Goal: Task Accomplishment & Management: Complete application form

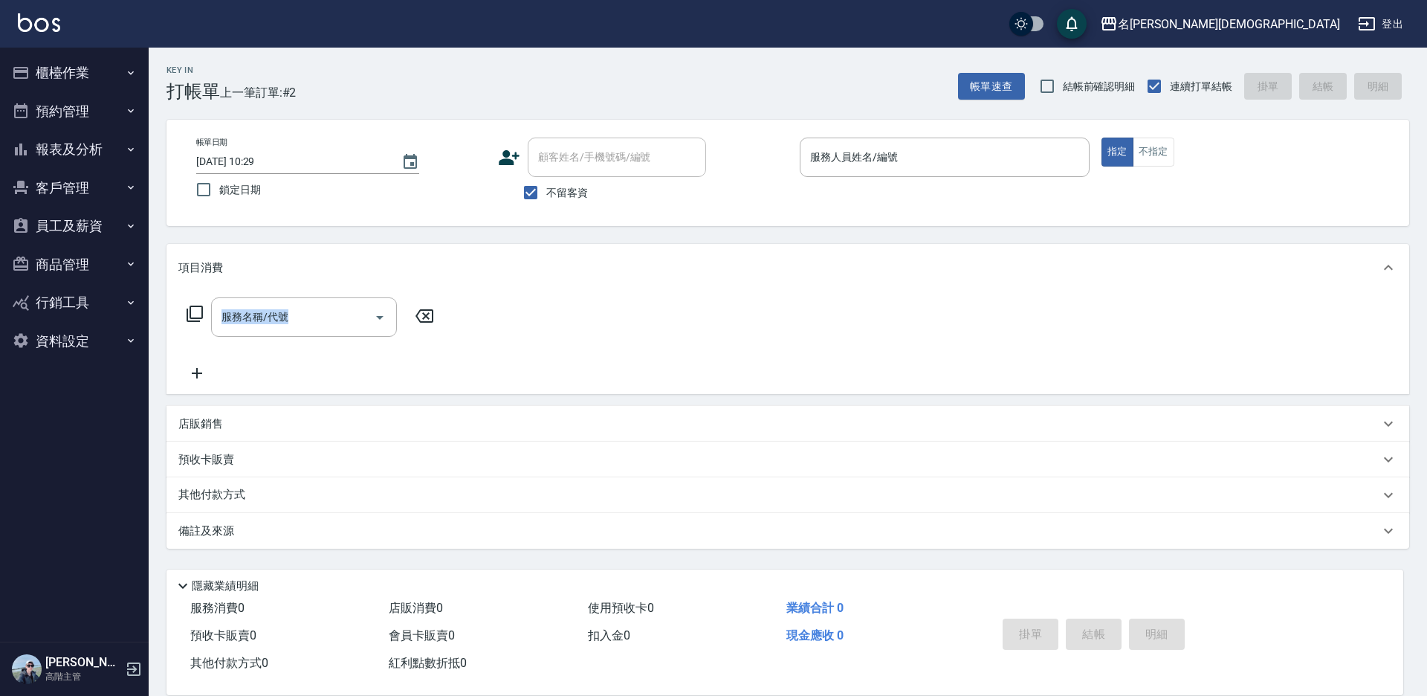
click at [96, 58] on button "櫃檯作業" at bounding box center [74, 73] width 137 height 39
click at [88, 70] on button "櫃檯作業" at bounding box center [74, 73] width 137 height 39
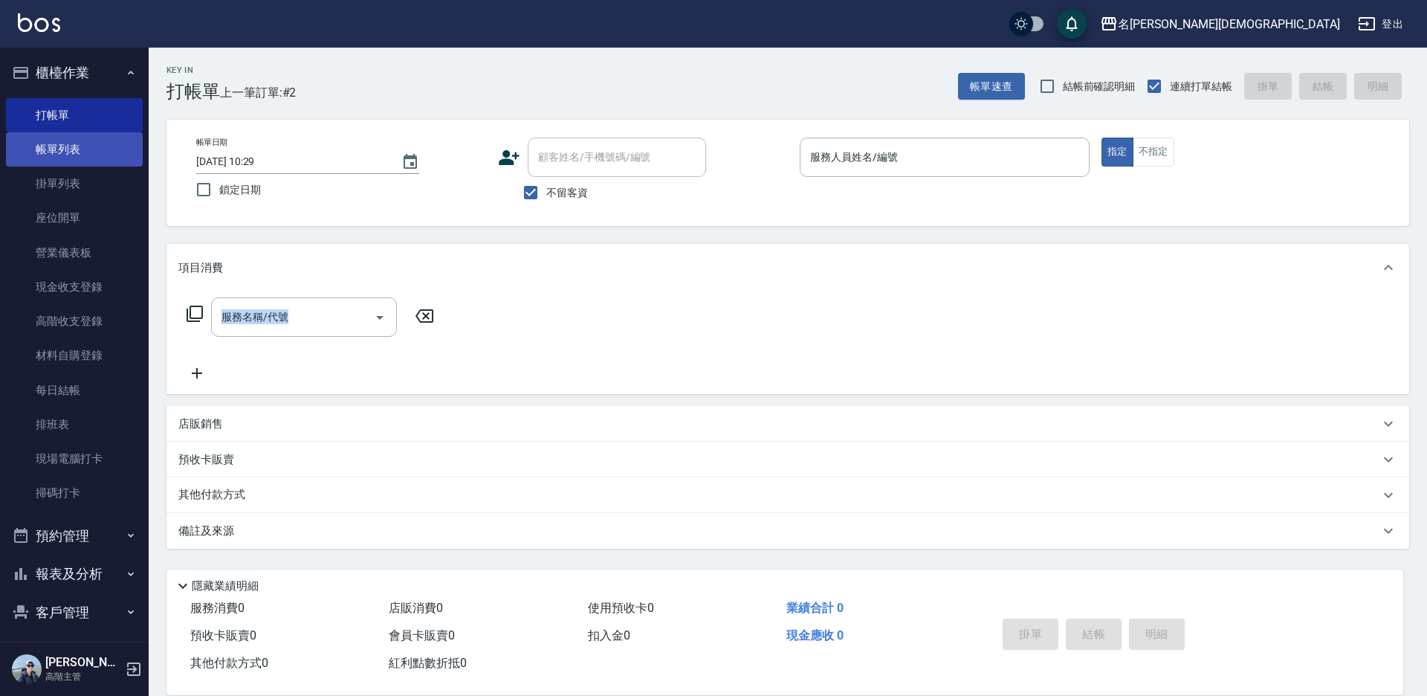
click at [64, 150] on link "帳單列表" at bounding box center [74, 149] width 137 height 34
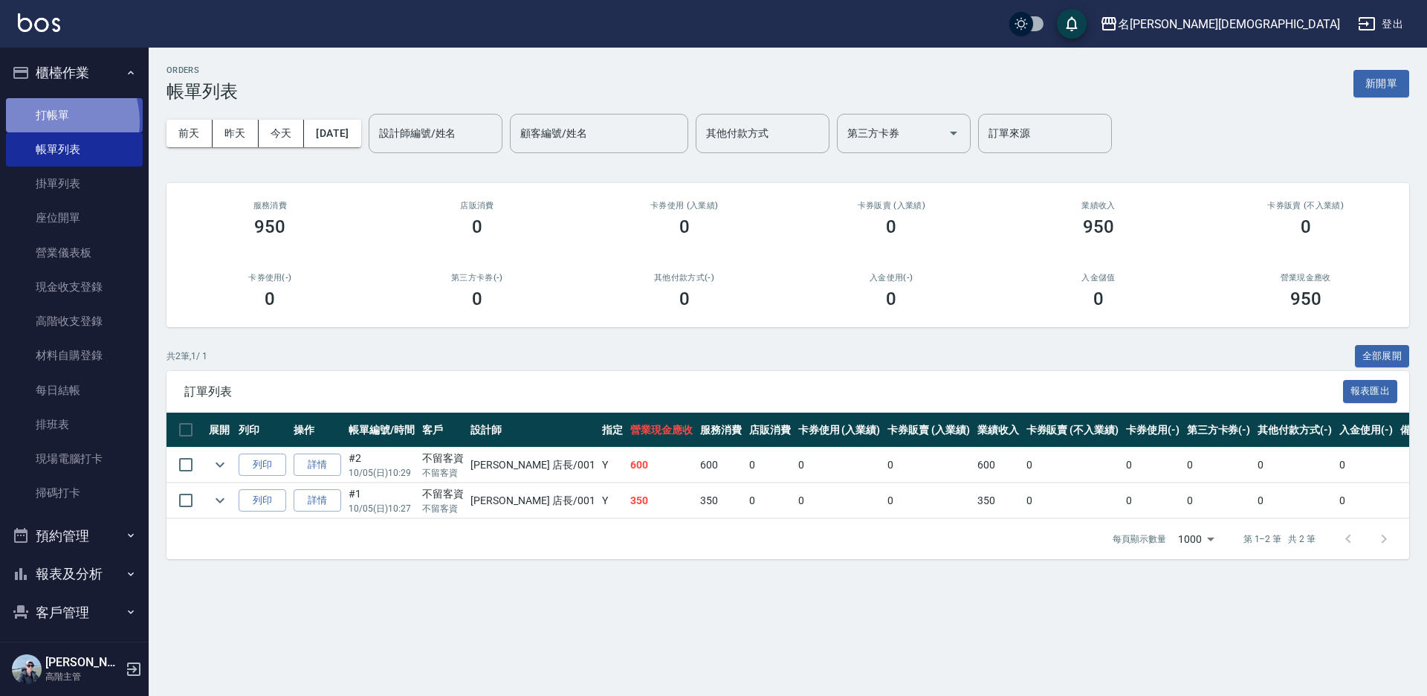
click at [51, 121] on link "打帳單" at bounding box center [74, 115] width 137 height 34
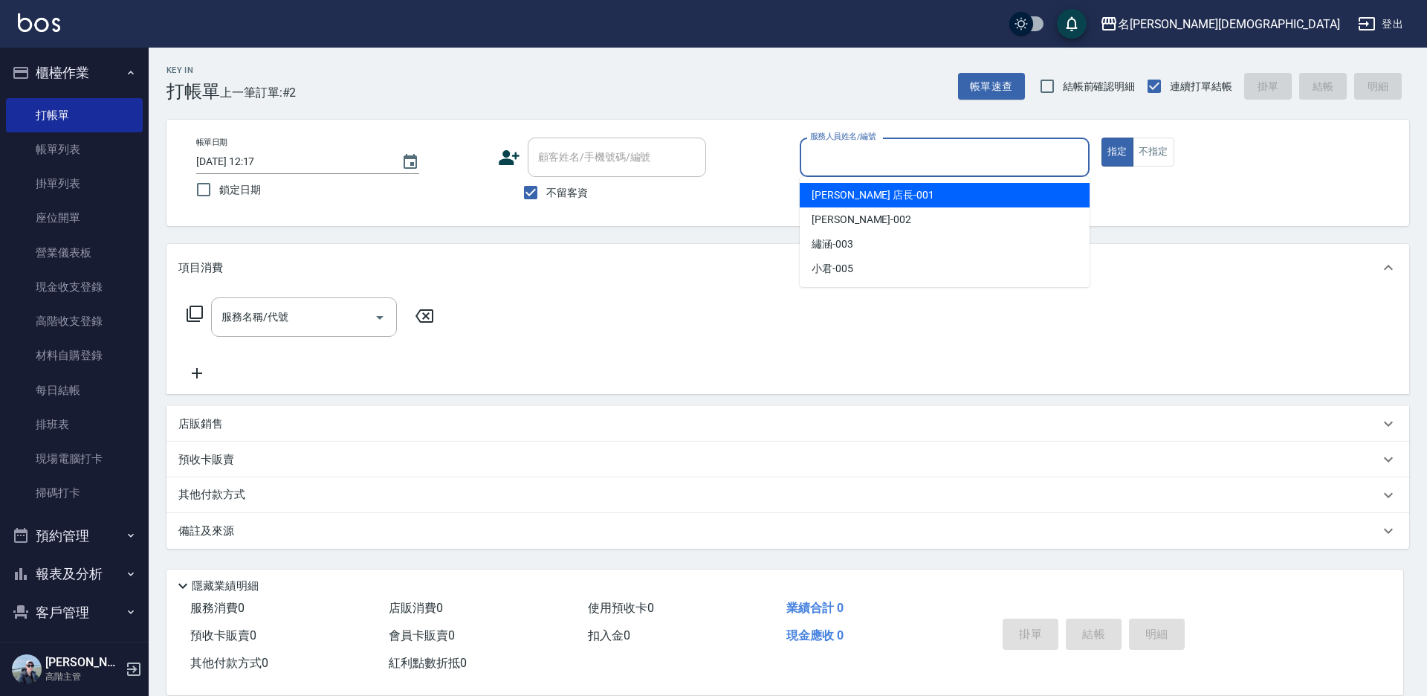
click at [860, 155] on input "服務人員姓名/編號" at bounding box center [945, 157] width 277 height 26
click at [868, 197] on span "[PERSON_NAME] 店長 -001" at bounding box center [873, 195] width 123 height 16
type input "[PERSON_NAME] 店長-001"
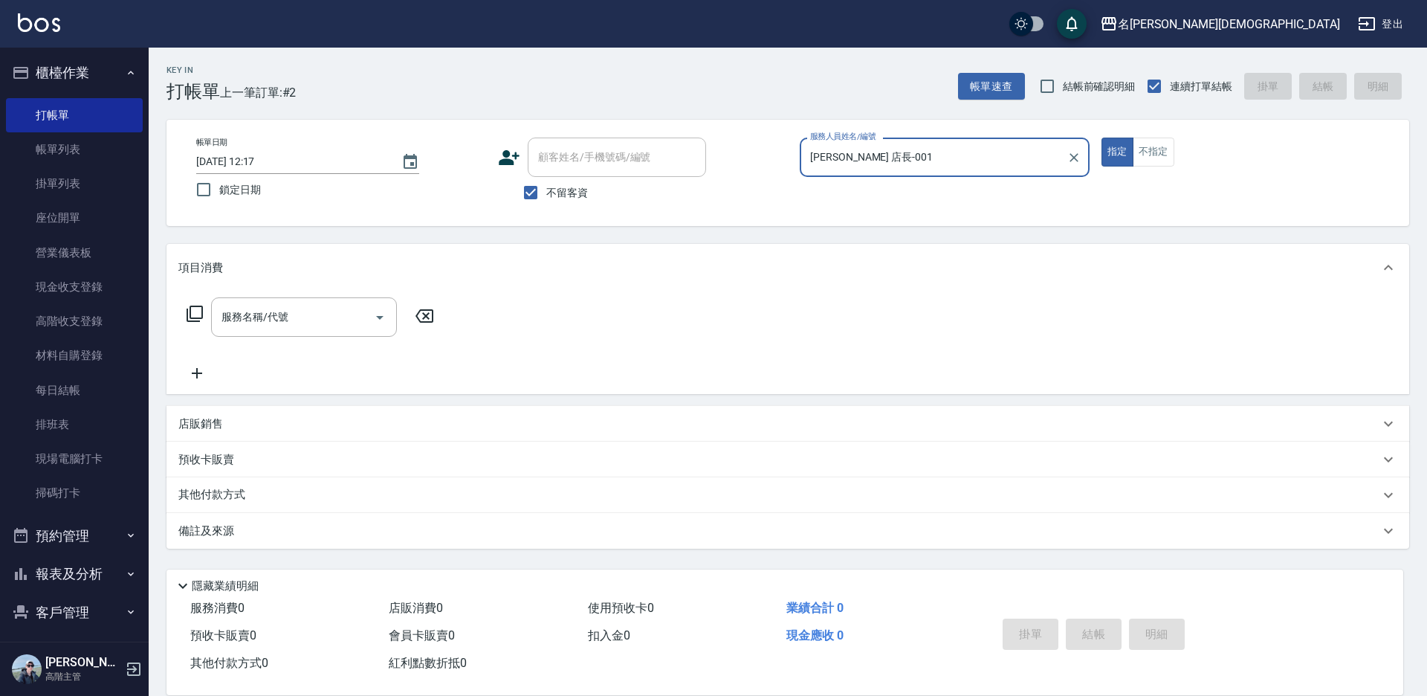
click at [195, 306] on icon at bounding box center [195, 314] width 16 height 16
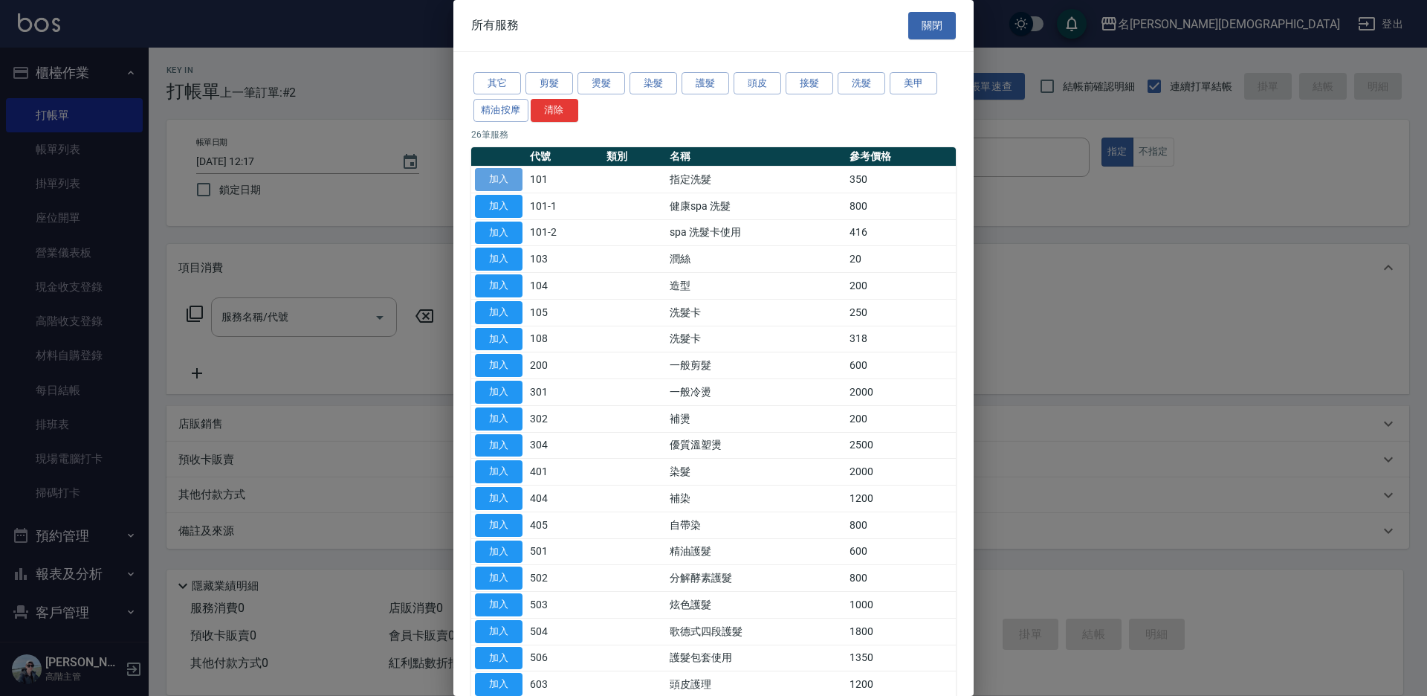
click at [485, 176] on button "加入" at bounding box center [499, 179] width 48 height 23
type input "指定洗髮(101)"
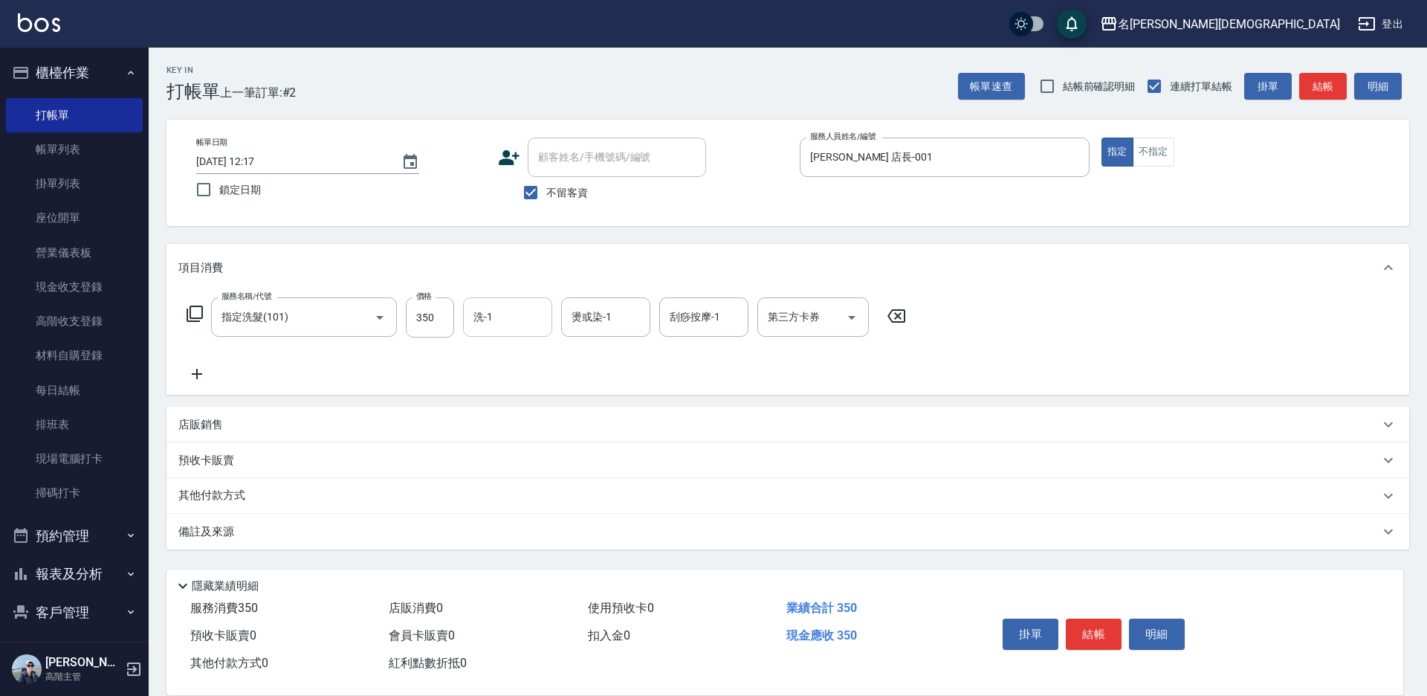
click at [506, 320] on input "洗-1" at bounding box center [508, 317] width 76 height 26
drag, startPoint x: 510, startPoint y: 374, endPoint x: 585, endPoint y: 398, distance: 78.8
click at [512, 387] on span "香香 -002" at bounding box center [525, 395] width 100 height 16
type input "香香-002"
click at [1106, 633] on button "結帳" at bounding box center [1094, 634] width 56 height 31
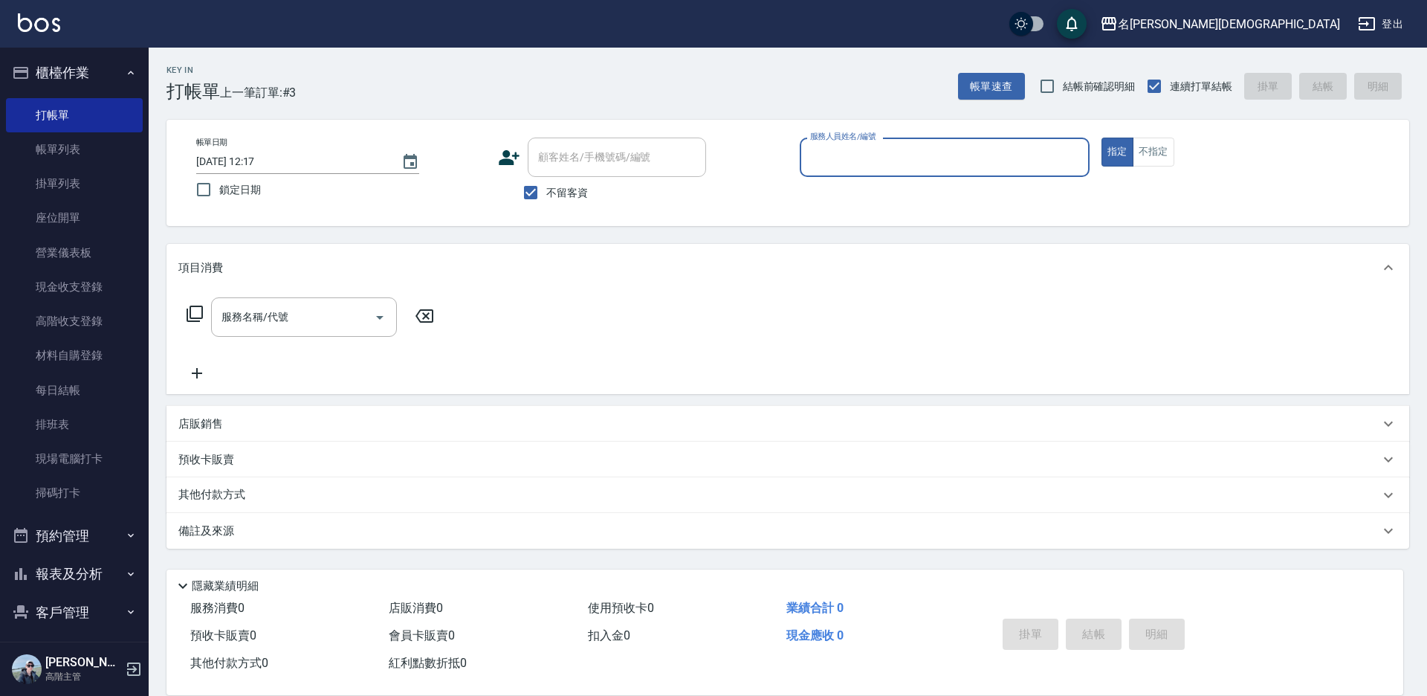
click at [837, 155] on input "服務人員姓名/編號" at bounding box center [945, 157] width 277 height 26
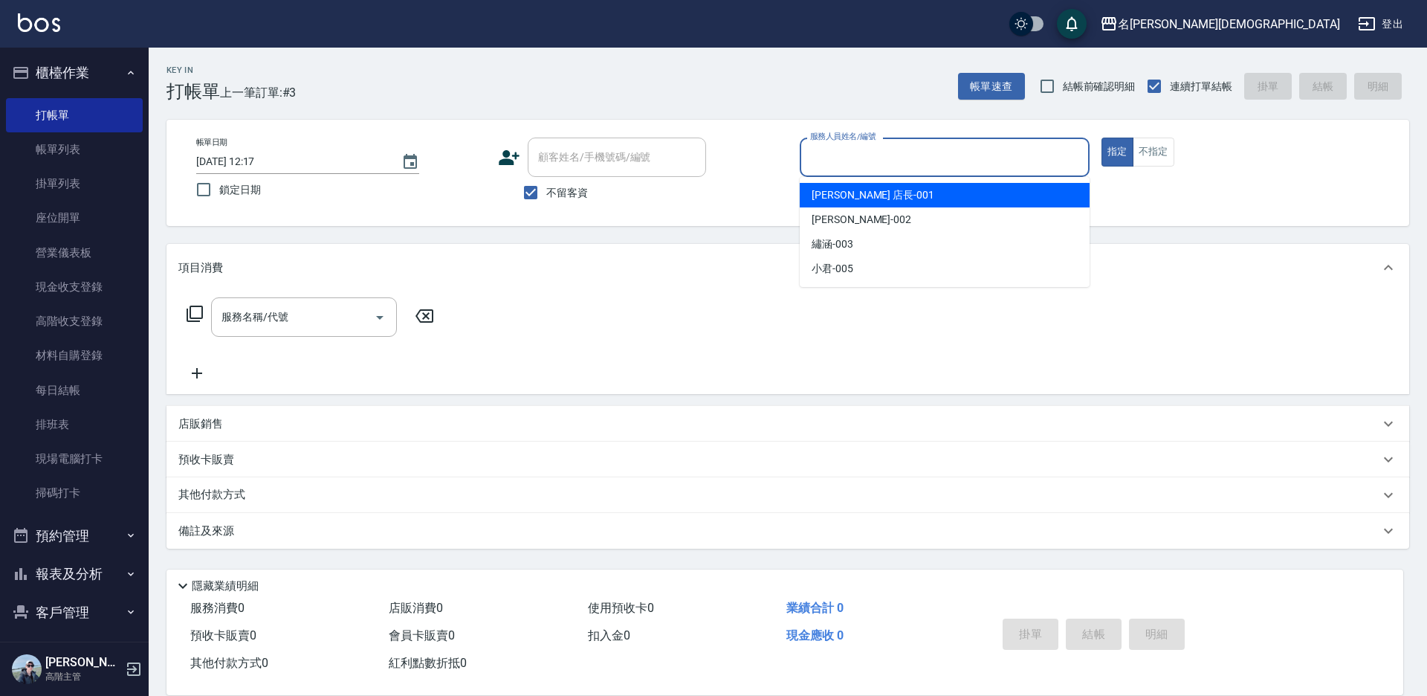
drag, startPoint x: 839, startPoint y: 195, endPoint x: 561, endPoint y: 239, distance: 281.5
click at [839, 195] on span "[PERSON_NAME] 店長 -001" at bounding box center [873, 195] width 123 height 16
type input "[PERSON_NAME] 店長-001"
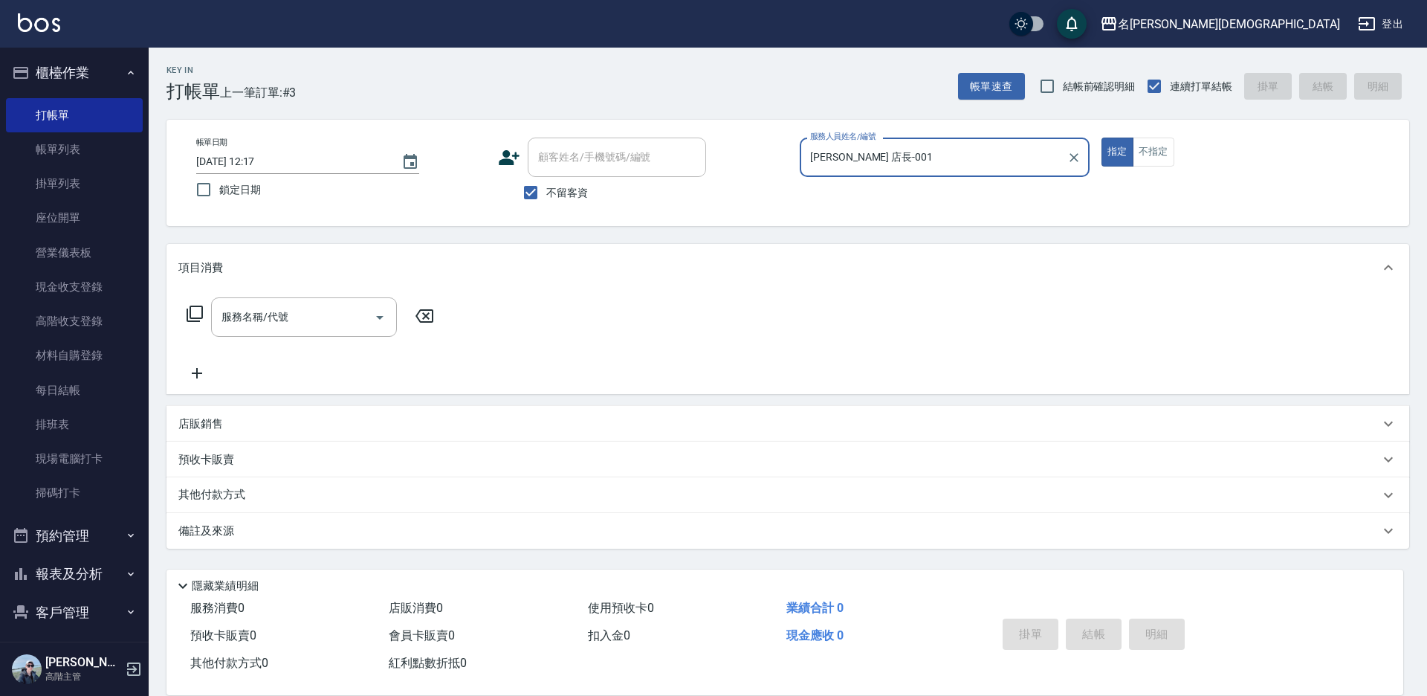
click at [195, 314] on icon at bounding box center [195, 314] width 18 height 18
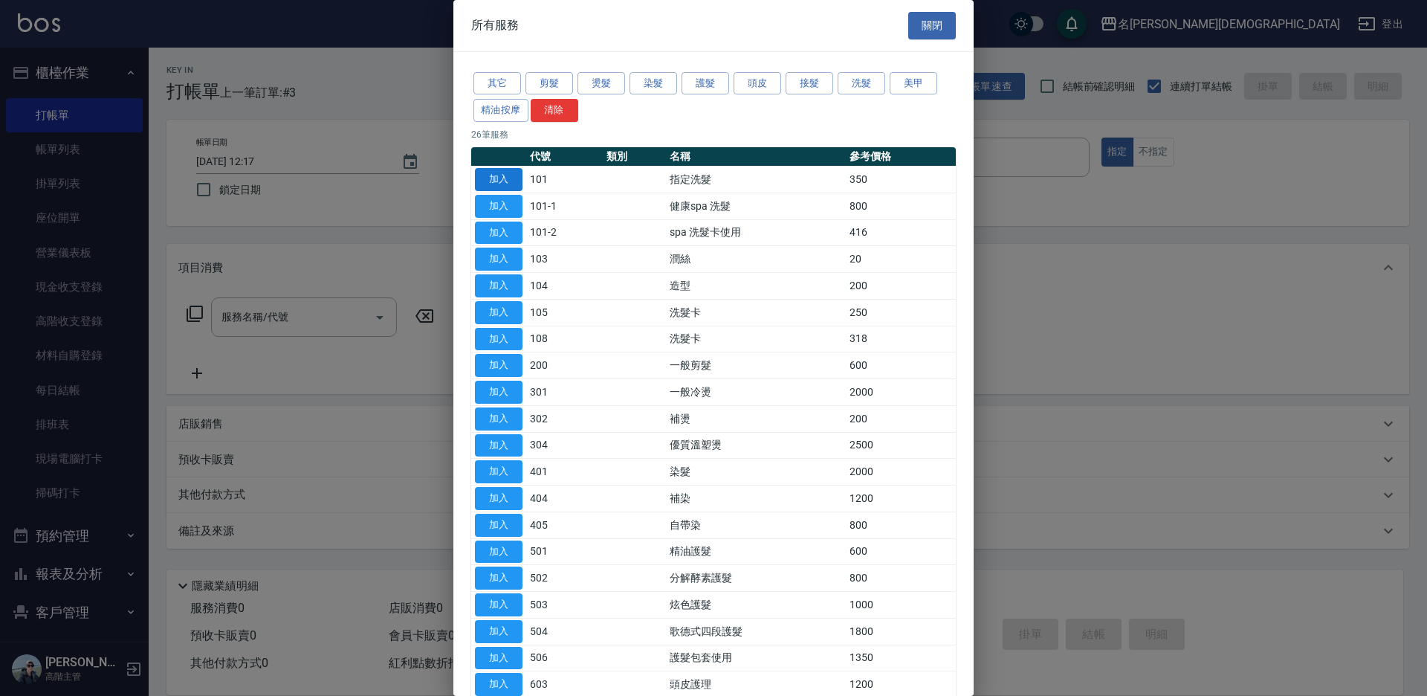
click at [503, 183] on button "加入" at bounding box center [499, 179] width 48 height 23
type input "指定洗髮(101)"
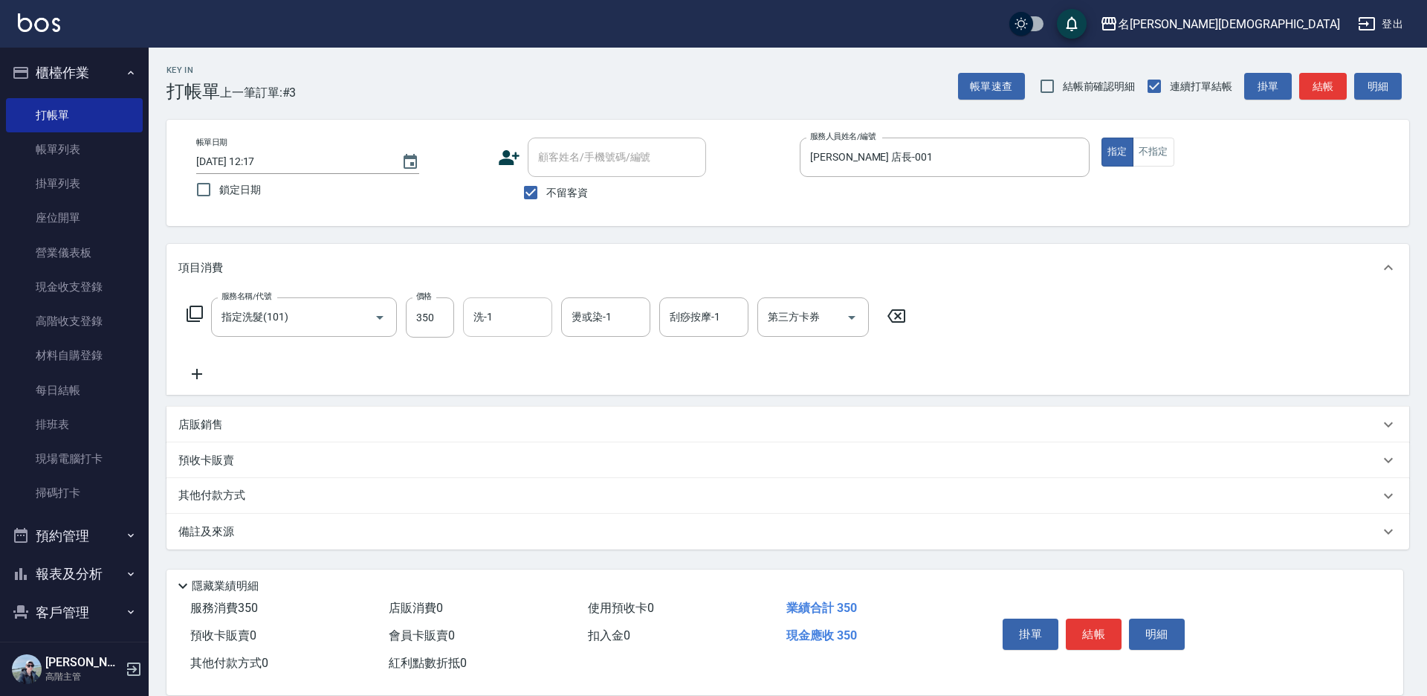
click at [500, 327] on input "洗-1" at bounding box center [508, 317] width 76 height 26
click at [518, 407] on div "繡涵 -003" at bounding box center [507, 419] width 89 height 25
type input "繡涵-003"
click at [1085, 628] on button "結帳" at bounding box center [1094, 634] width 56 height 31
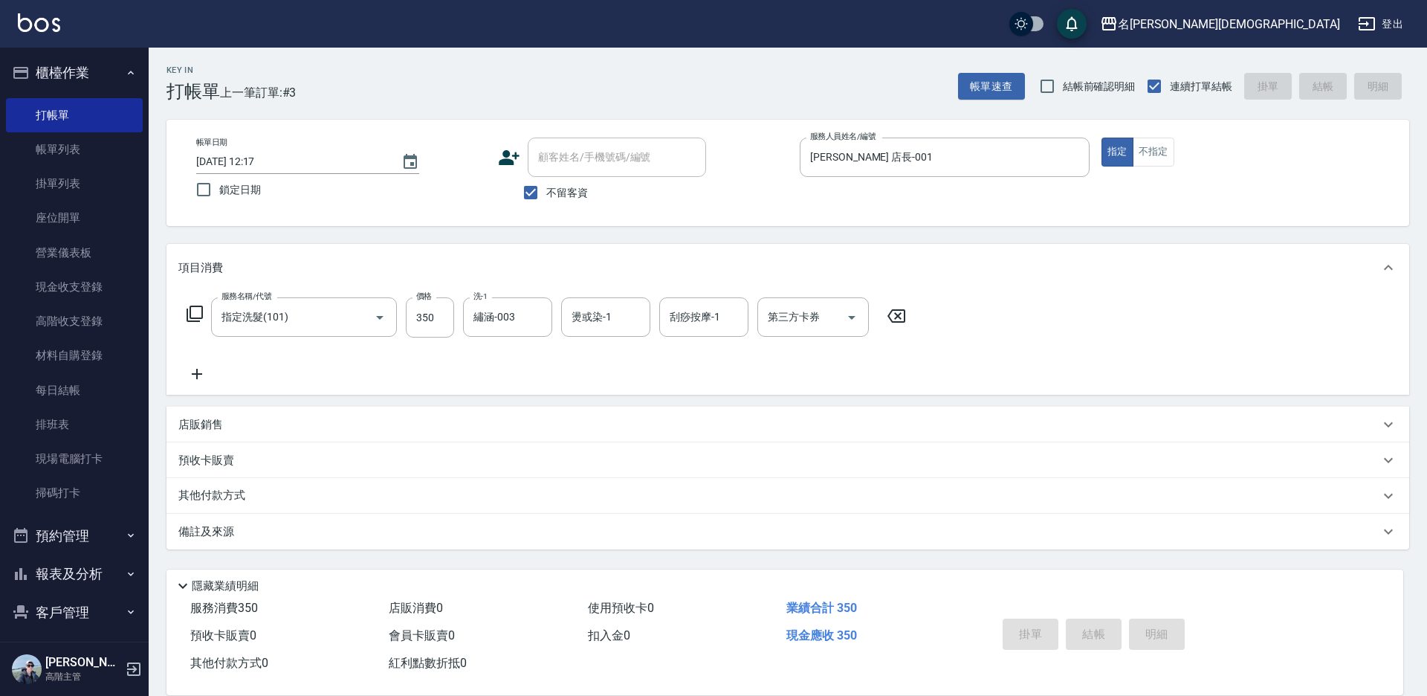
type input "[DATE] 12:18"
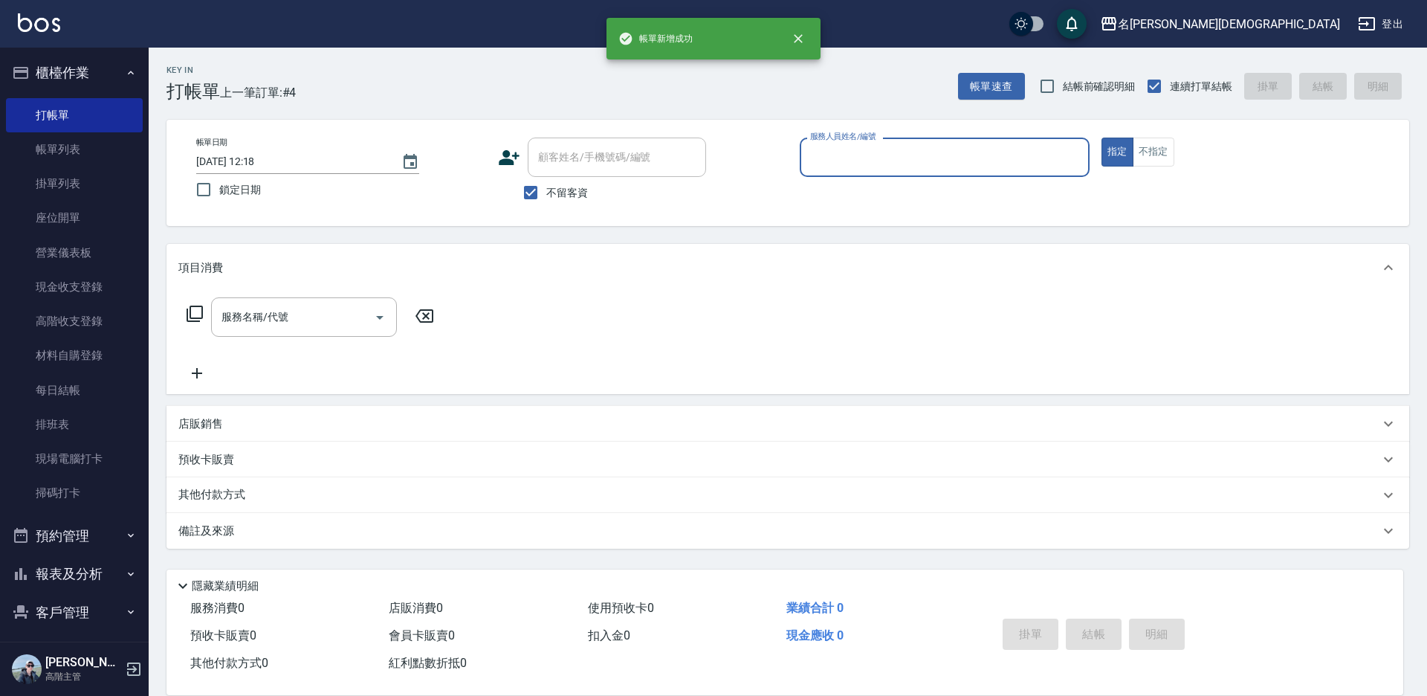
click at [862, 155] on input "服務人員姓名/編號" at bounding box center [945, 157] width 277 height 26
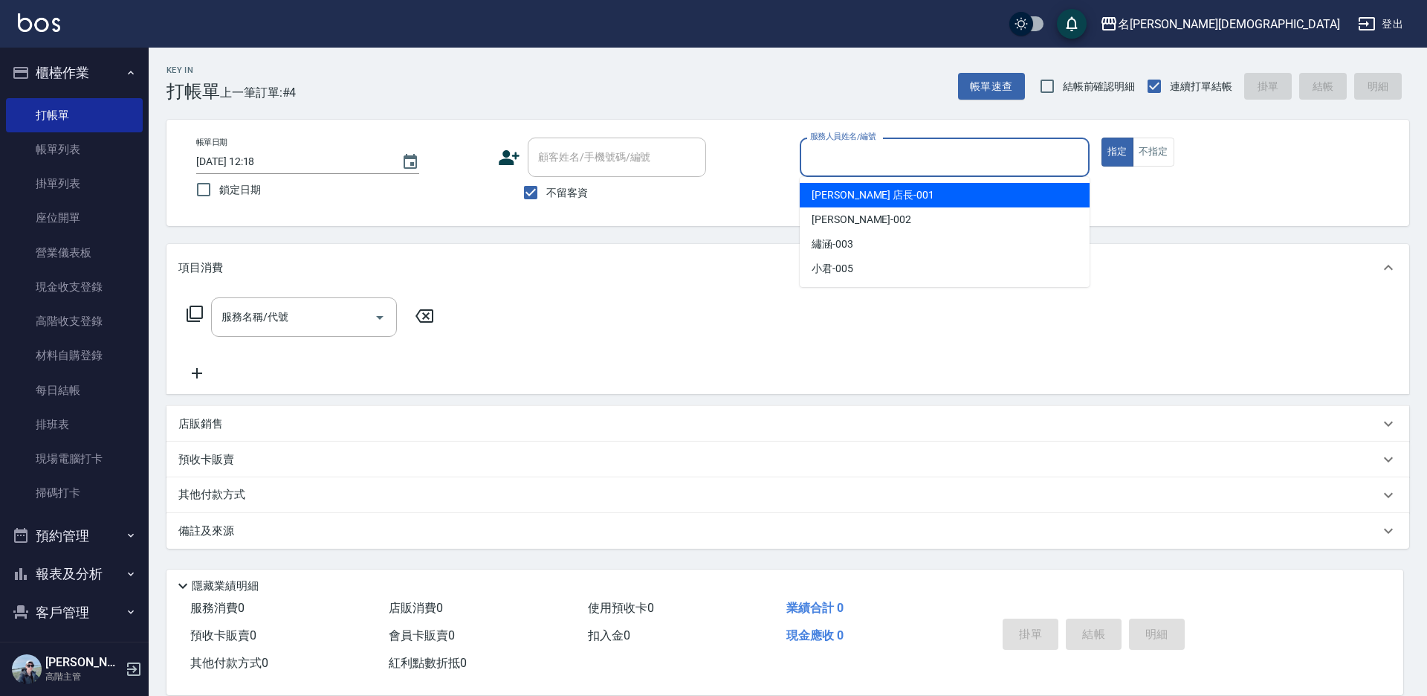
click at [858, 190] on span "[PERSON_NAME] 店長 -001" at bounding box center [873, 195] width 123 height 16
type input "[PERSON_NAME] 店長-001"
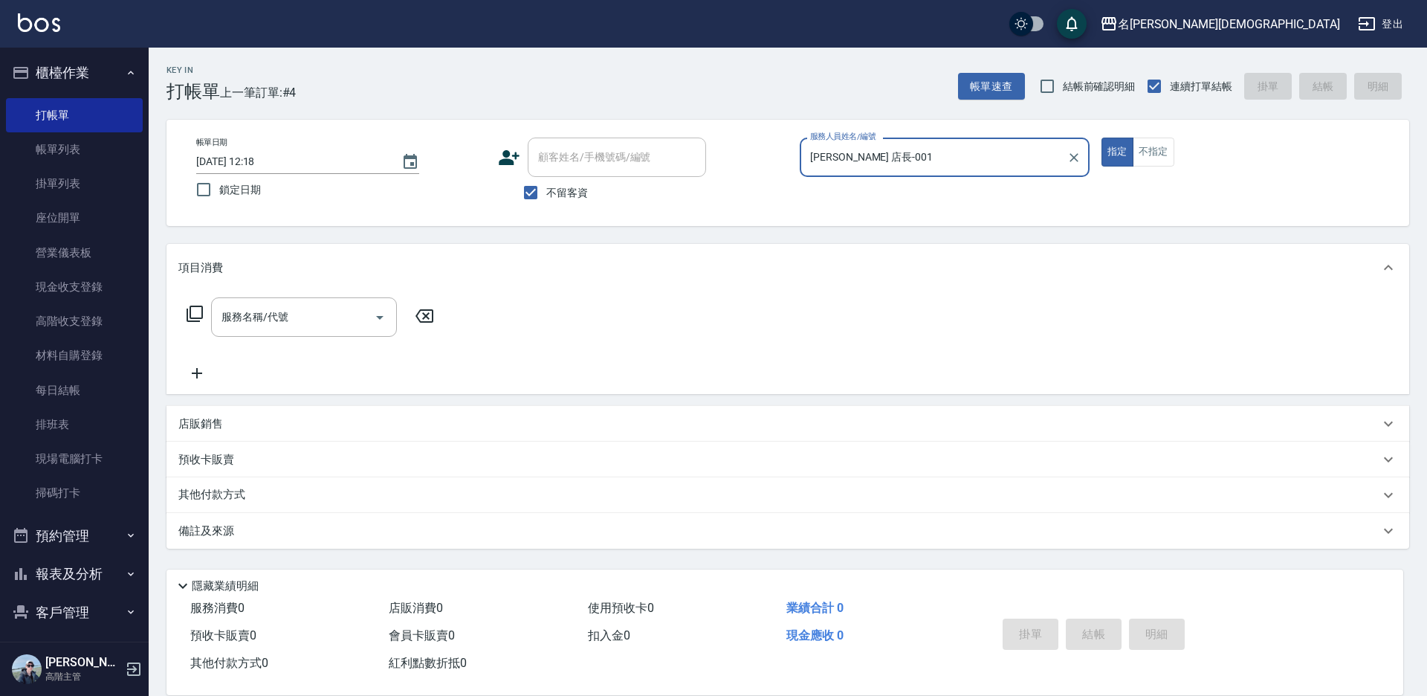
click at [195, 311] on icon at bounding box center [195, 314] width 18 height 18
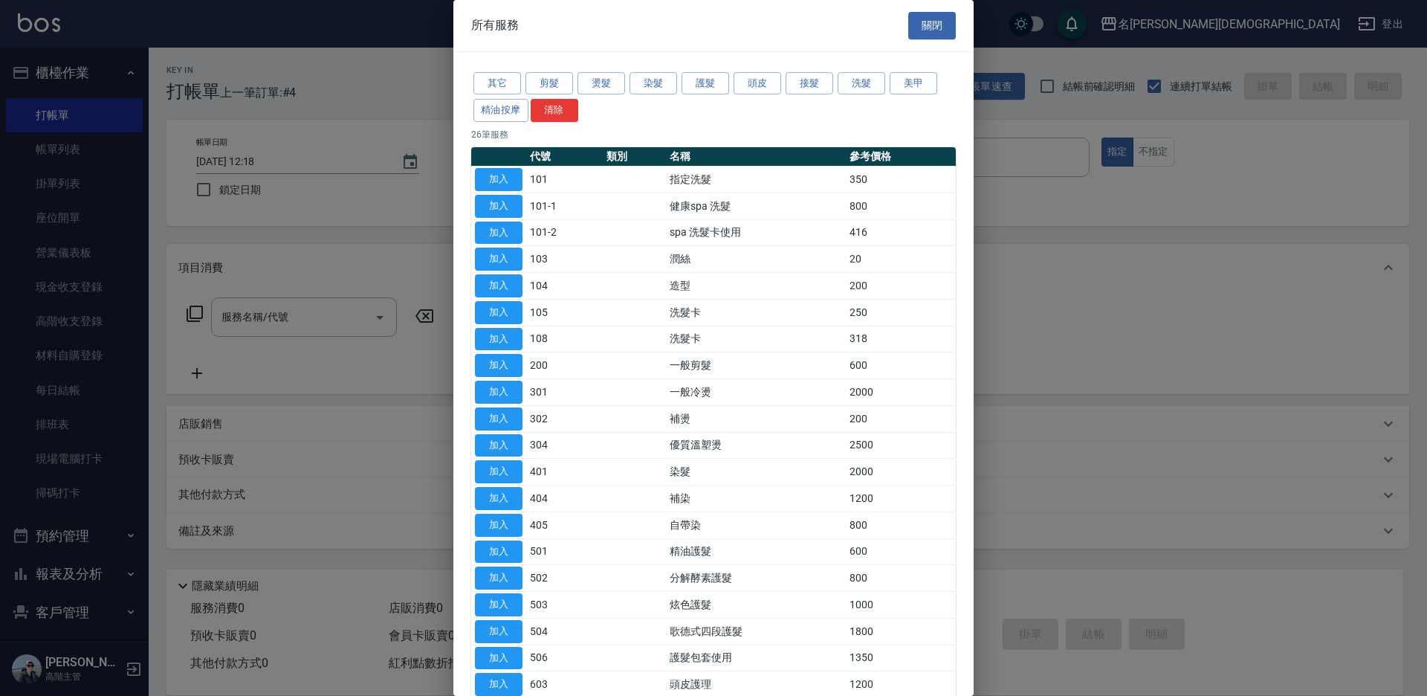
click at [494, 175] on button "加入" at bounding box center [499, 179] width 48 height 23
type input "指定洗髮(101)"
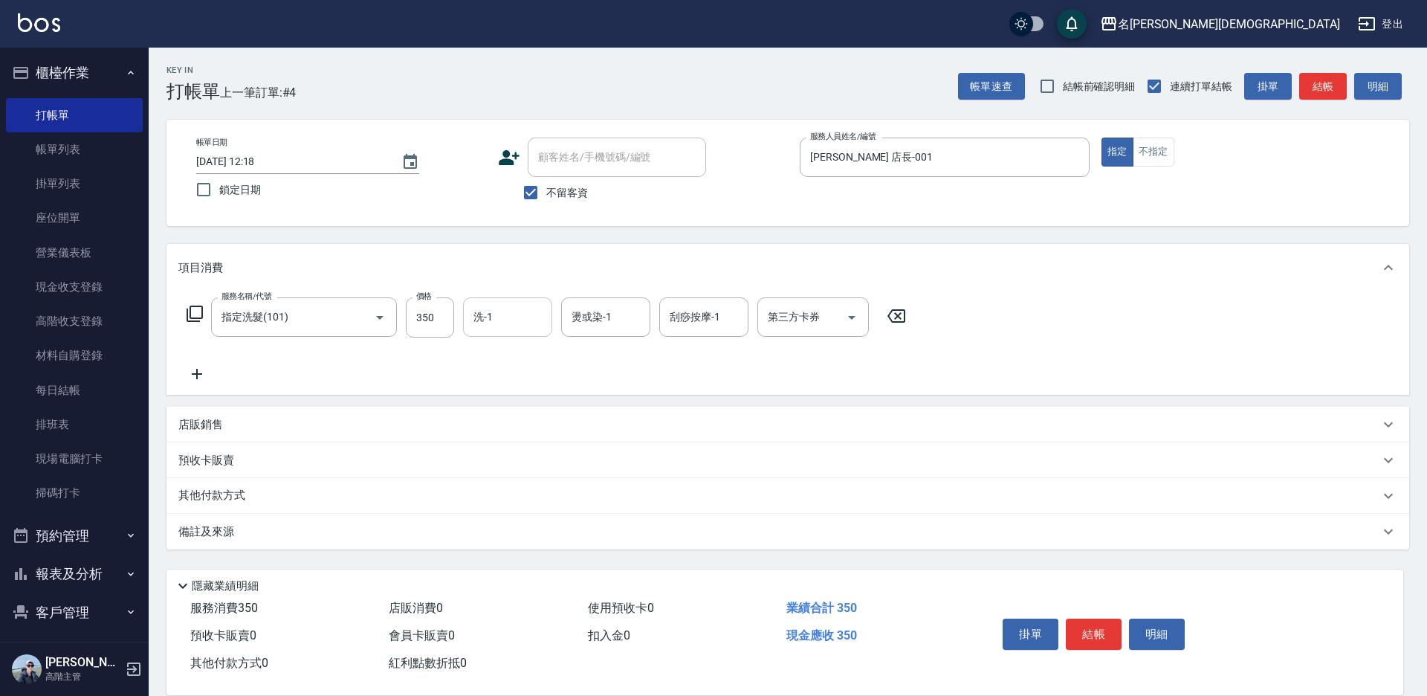
click at [518, 316] on input "洗-1" at bounding box center [508, 317] width 76 height 26
drag, startPoint x: 508, startPoint y: 405, endPoint x: 720, endPoint y: 488, distance: 227.4
click at [509, 412] on span "繡涵 -003" at bounding box center [496, 420] width 42 height 16
type input "繡涵-003"
click at [1077, 628] on button "結帳" at bounding box center [1094, 634] width 56 height 31
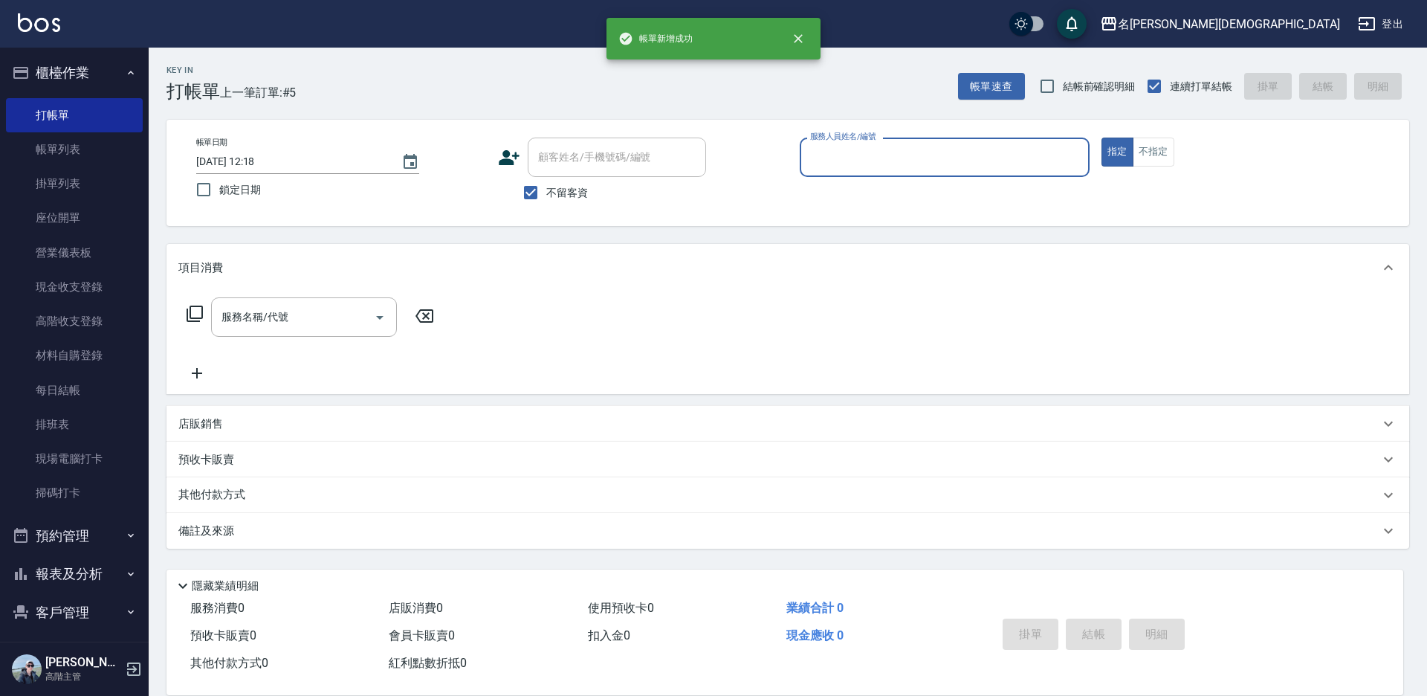
click at [831, 160] on input "服務人員姓名/編號" at bounding box center [945, 157] width 277 height 26
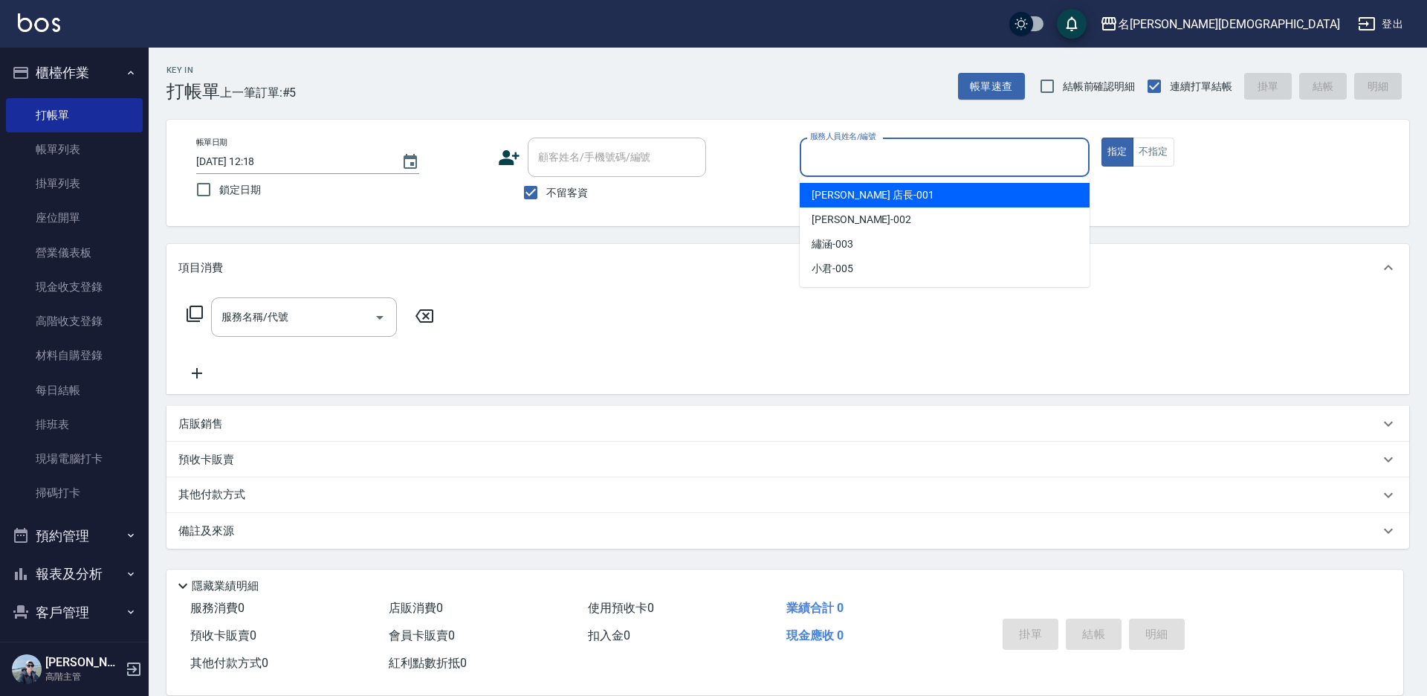
drag, startPoint x: 840, startPoint y: 191, endPoint x: 671, endPoint y: 191, distance: 168.8
click at [837, 191] on span "[PERSON_NAME] 店長 -001" at bounding box center [873, 195] width 123 height 16
type input "[PERSON_NAME] 店長-001"
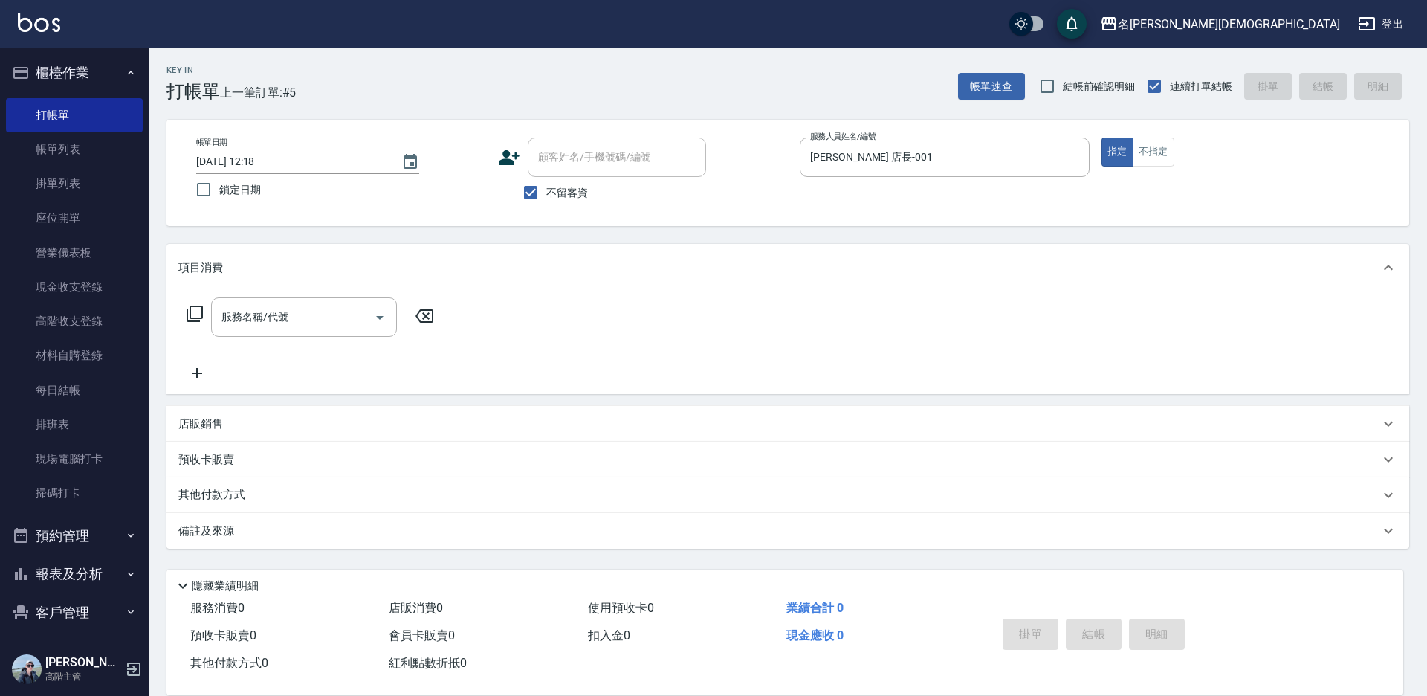
click at [192, 317] on icon at bounding box center [195, 314] width 18 height 18
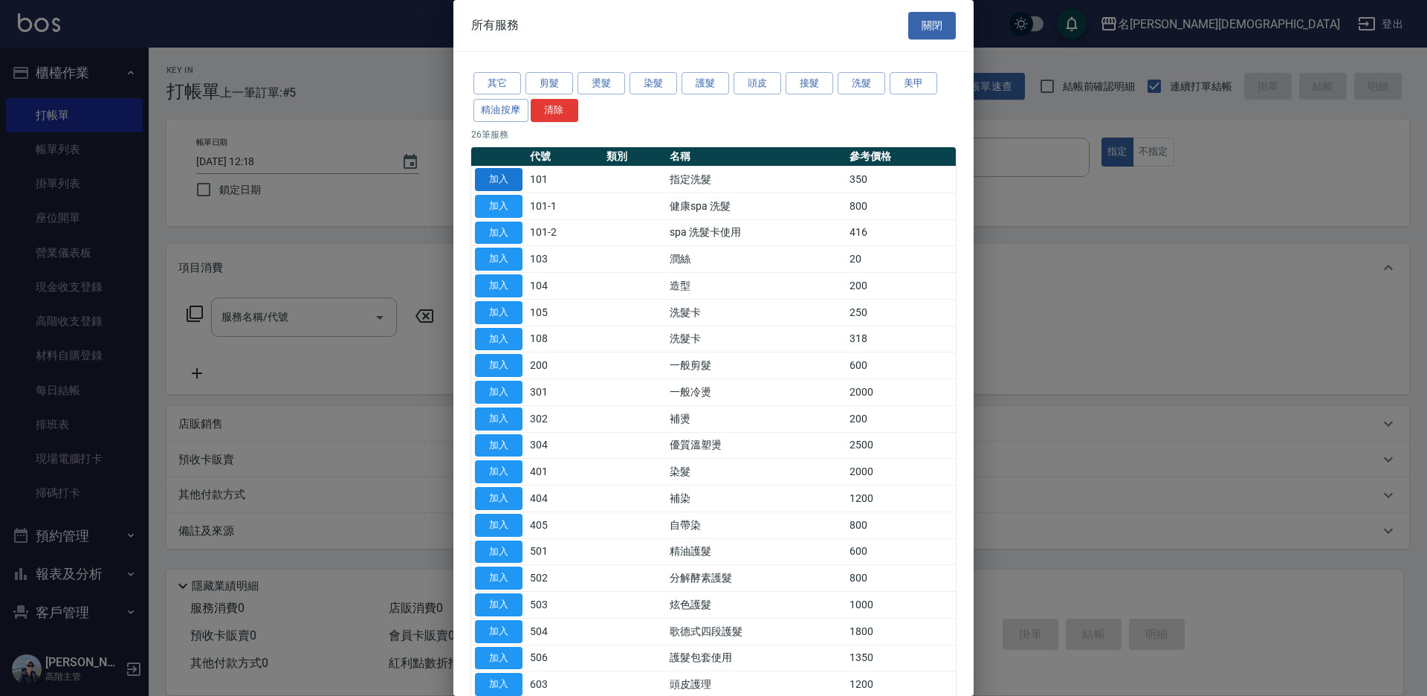
click at [515, 170] on button "加入" at bounding box center [499, 179] width 48 height 23
type input "指定洗髮(101)"
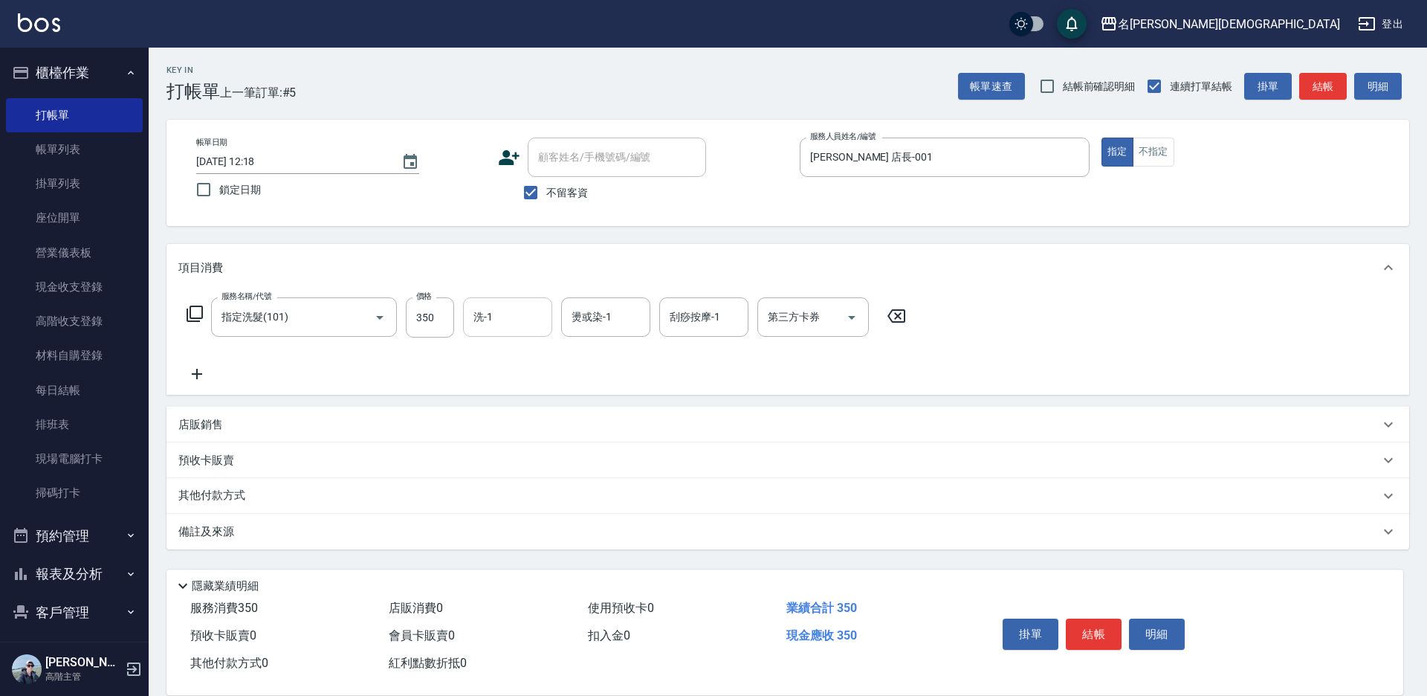
click at [503, 323] on input "洗-1" at bounding box center [508, 317] width 76 height 26
drag, startPoint x: 540, startPoint y: 387, endPoint x: 552, endPoint y: 382, distance: 12.3
click at [541, 387] on div "香香 -002" at bounding box center [507, 395] width 89 height 25
type input "香香-002"
click at [1093, 624] on button "結帳" at bounding box center [1094, 634] width 56 height 31
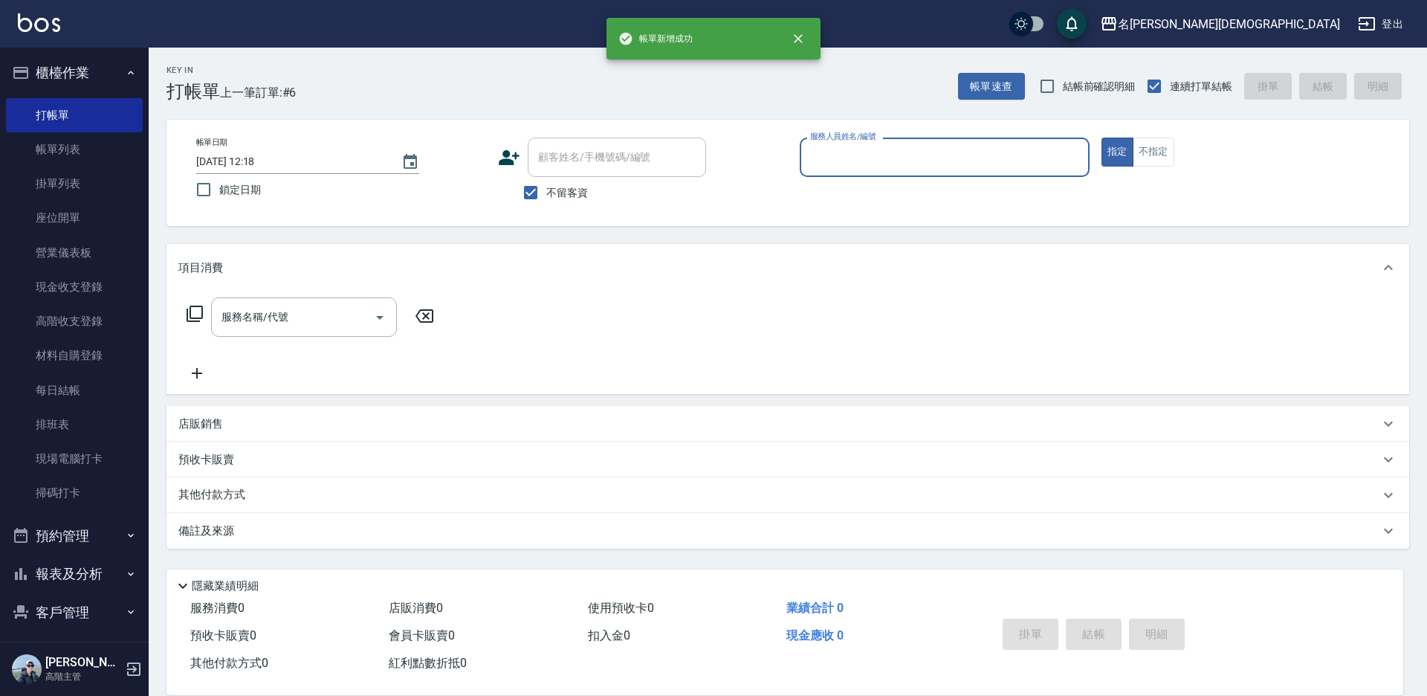
click at [821, 163] on input "服務人員姓名/編號" at bounding box center [945, 157] width 277 height 26
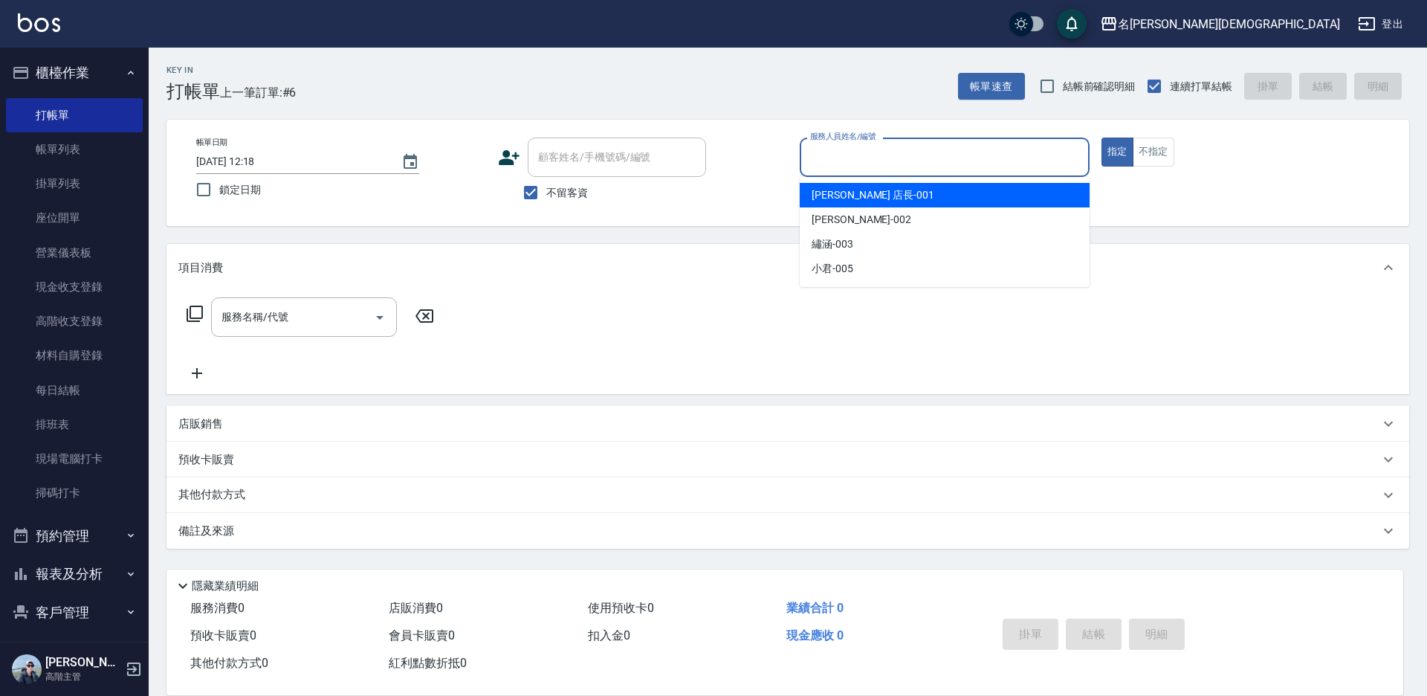
drag, startPoint x: 828, startPoint y: 195, endPoint x: 818, endPoint y: 196, distance: 10.4
click at [828, 193] on span "[PERSON_NAME] 店長 -001" at bounding box center [873, 195] width 123 height 16
type input "[PERSON_NAME] 店長-001"
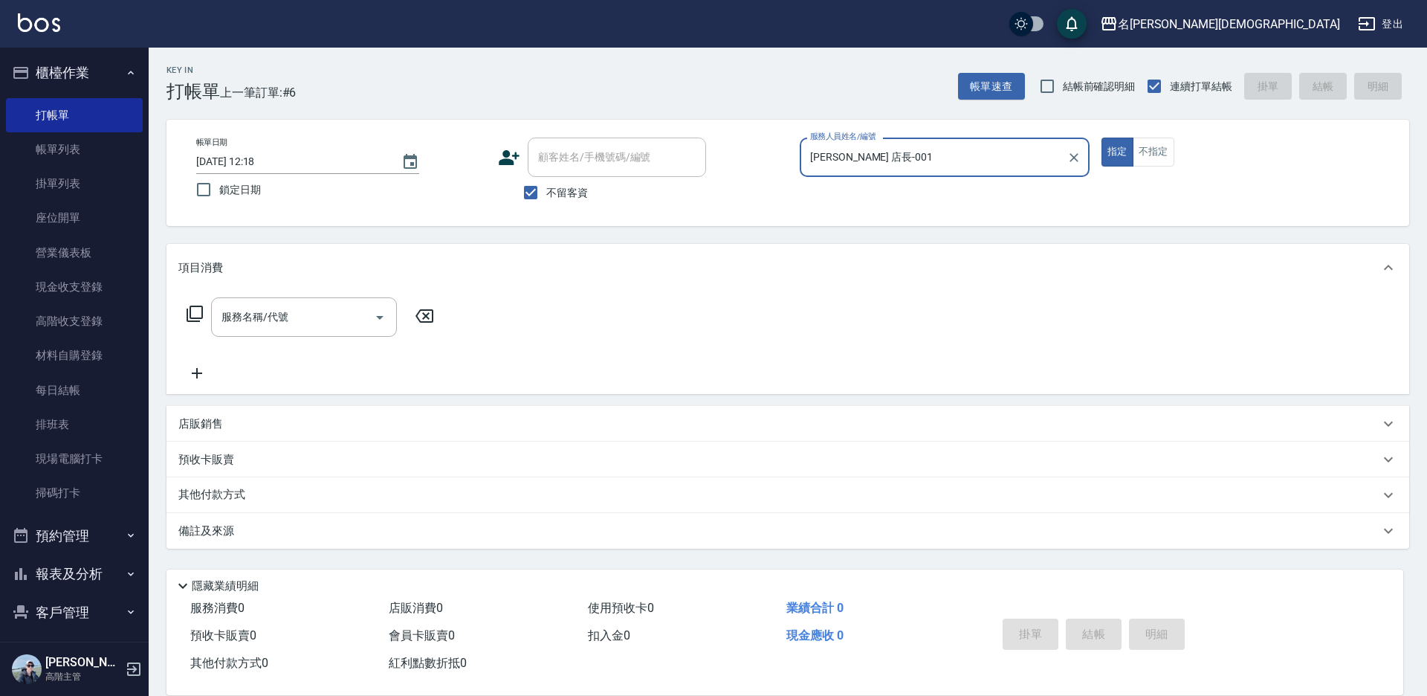
click at [191, 312] on icon at bounding box center [195, 314] width 16 height 16
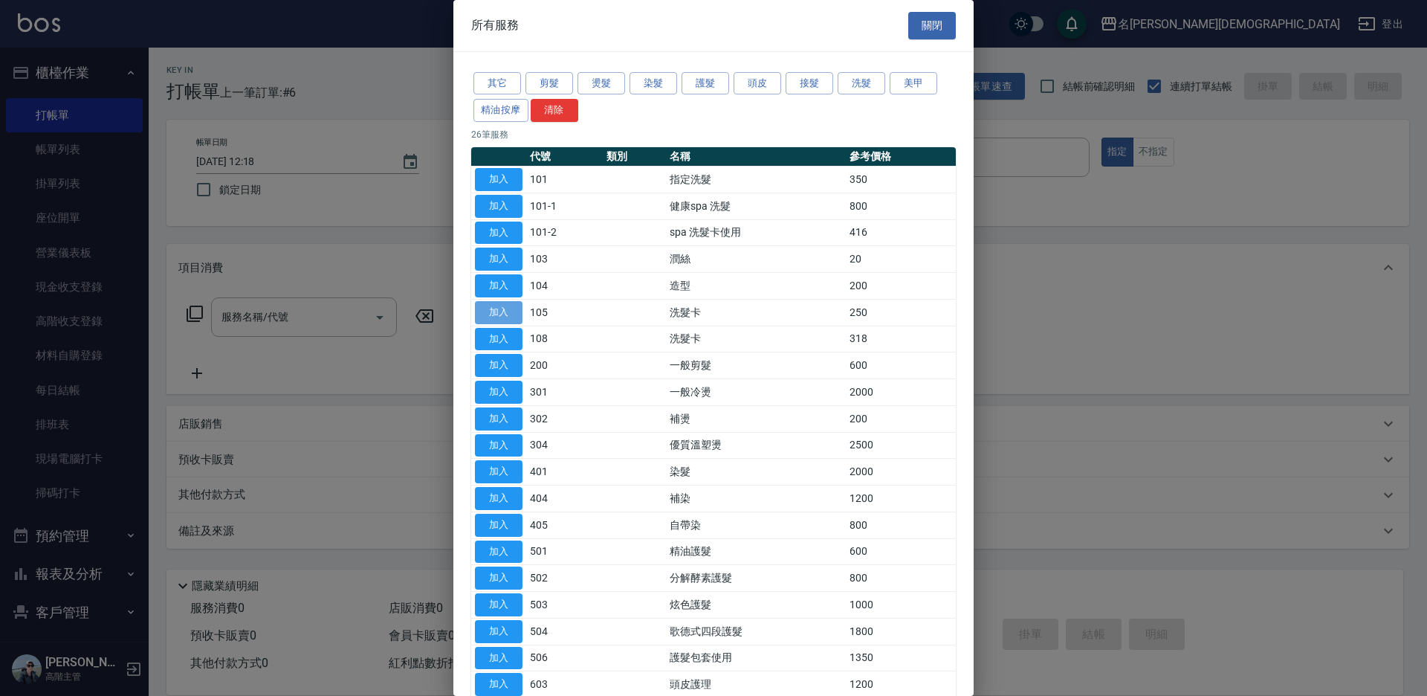
click at [503, 312] on button "加入" at bounding box center [499, 312] width 48 height 23
type input "洗髮卡(105)"
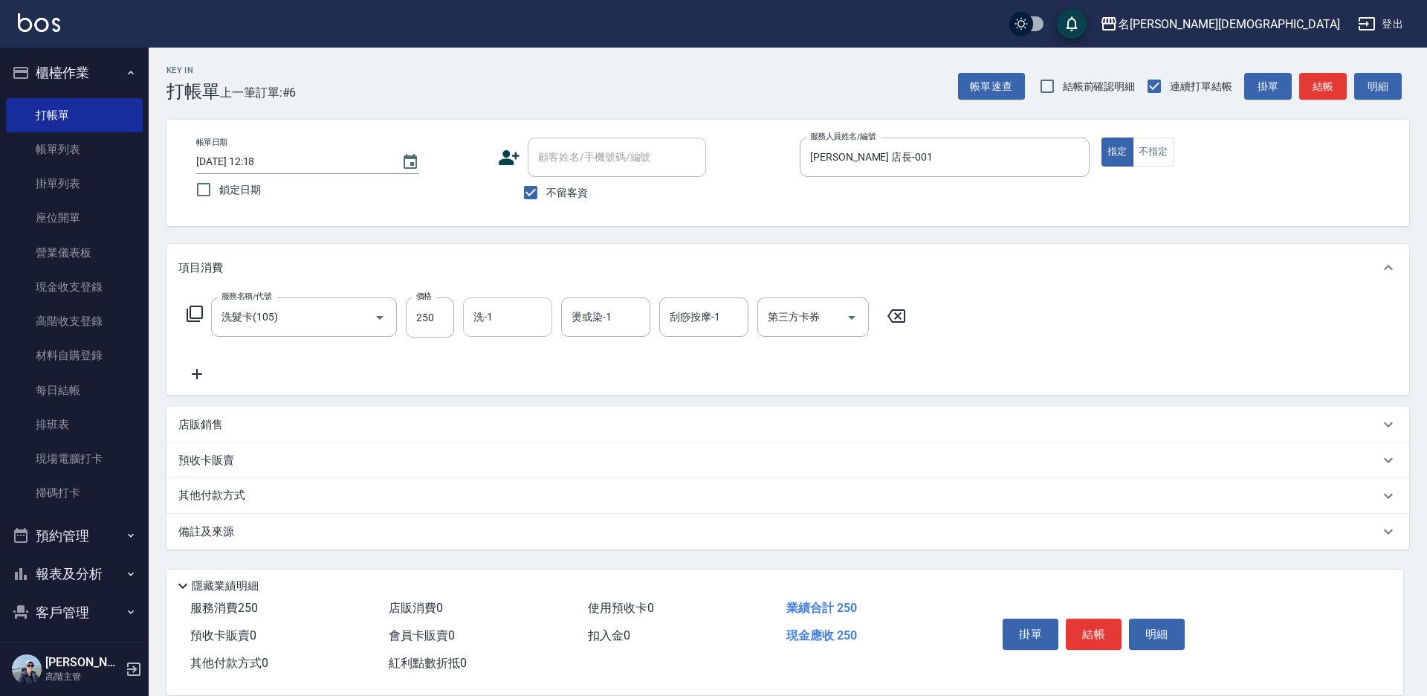
drag, startPoint x: 496, startPoint y: 313, endPoint x: 495, endPoint y: 332, distance: 19.3
click at [495, 324] on input "洗-1" at bounding box center [508, 317] width 76 height 26
drag, startPoint x: 495, startPoint y: 404, endPoint x: 664, endPoint y: 348, distance: 178.0
click at [500, 412] on span "繡涵 -003" at bounding box center [496, 420] width 42 height 16
type input "繡涵-003"
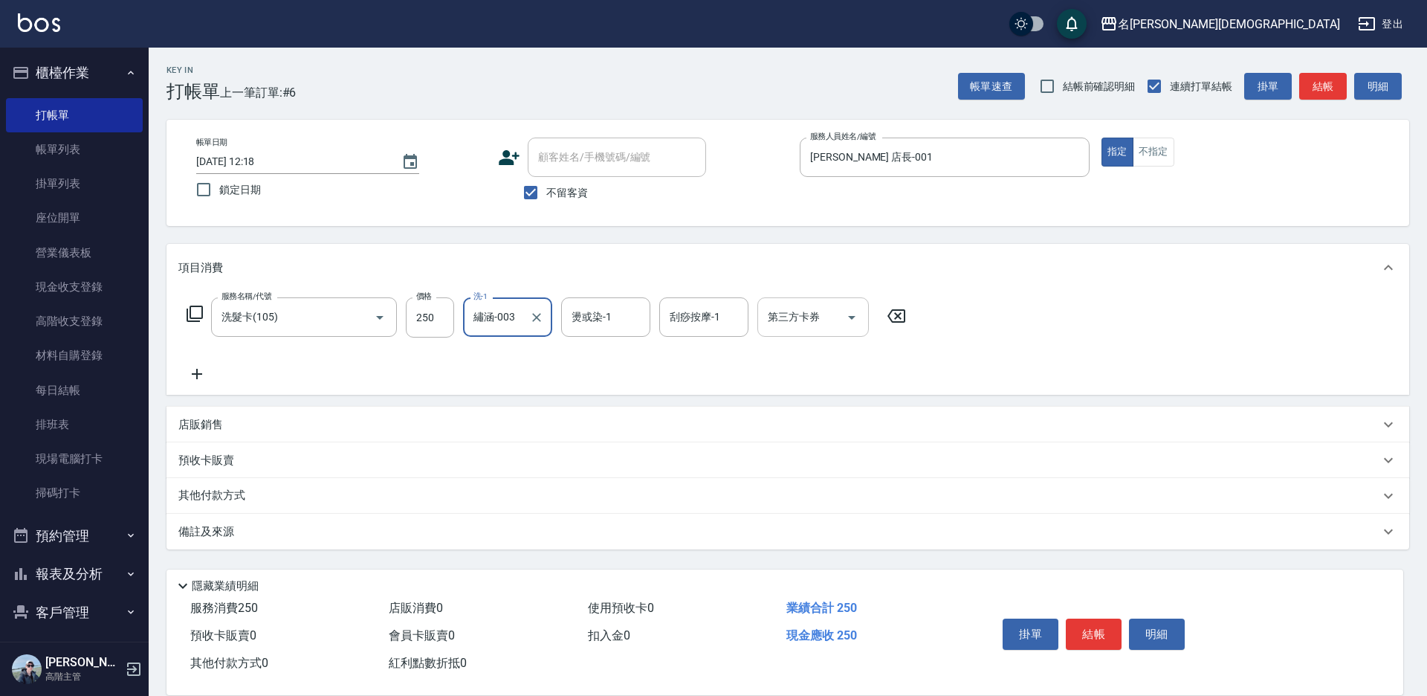
drag, startPoint x: 796, startPoint y: 316, endPoint x: 799, endPoint y: 330, distance: 14.4
click at [797, 317] on div "第三方卡券 第三方卡券" at bounding box center [814, 316] width 112 height 39
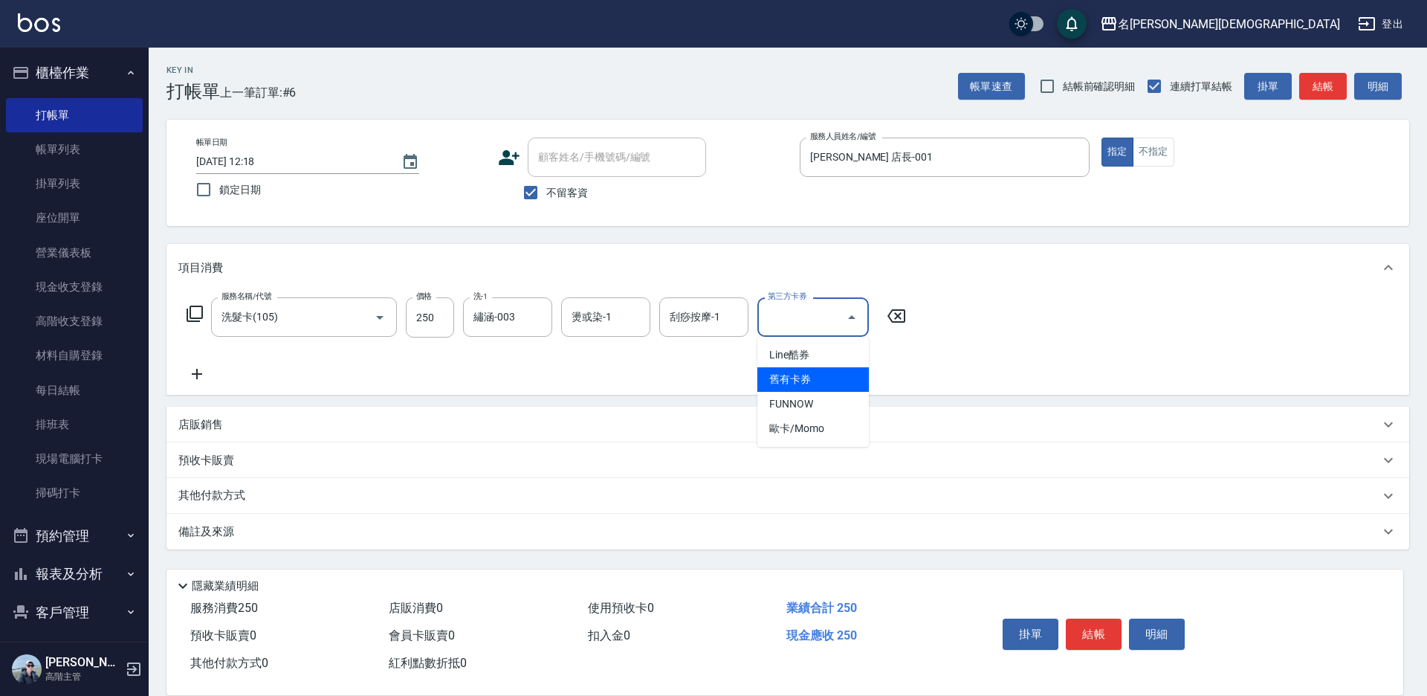
drag, startPoint x: 796, startPoint y: 372, endPoint x: 501, endPoint y: 373, distance: 295.1
click at [795, 373] on span "舊有卡券" at bounding box center [814, 379] width 112 height 25
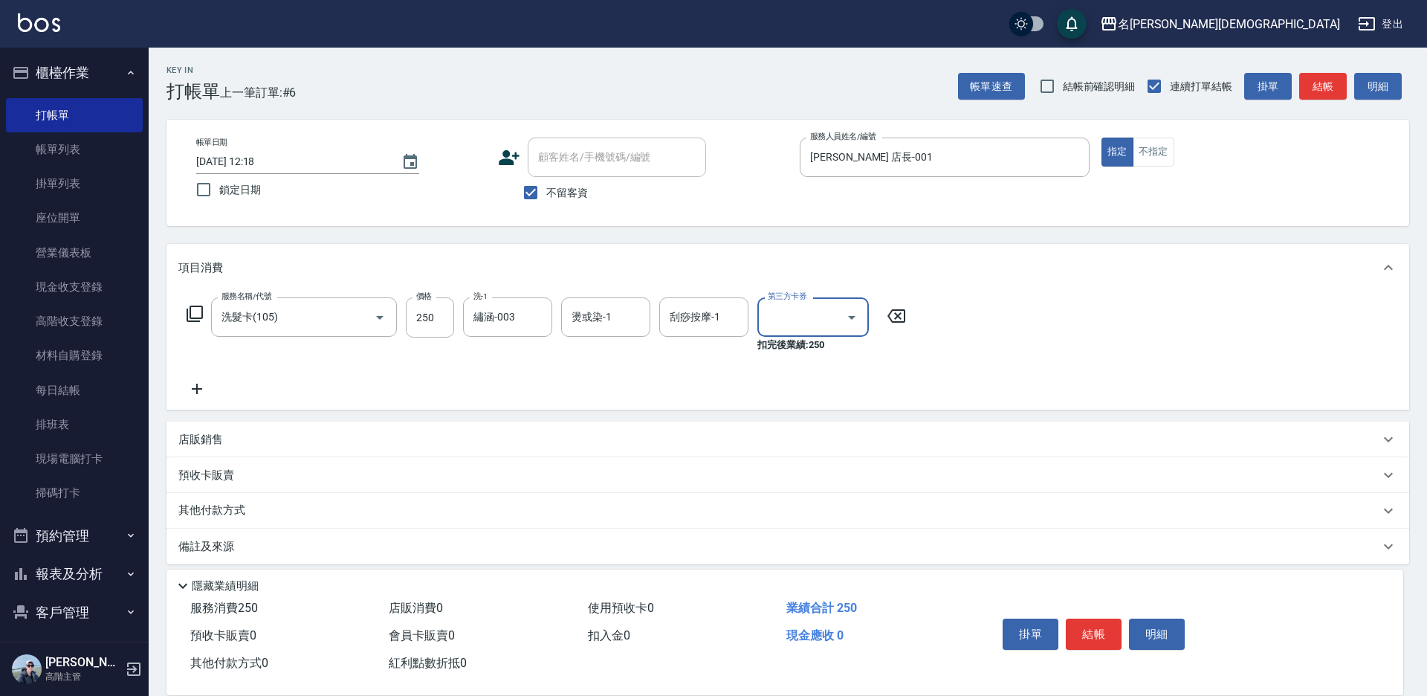
type input "舊有卡券"
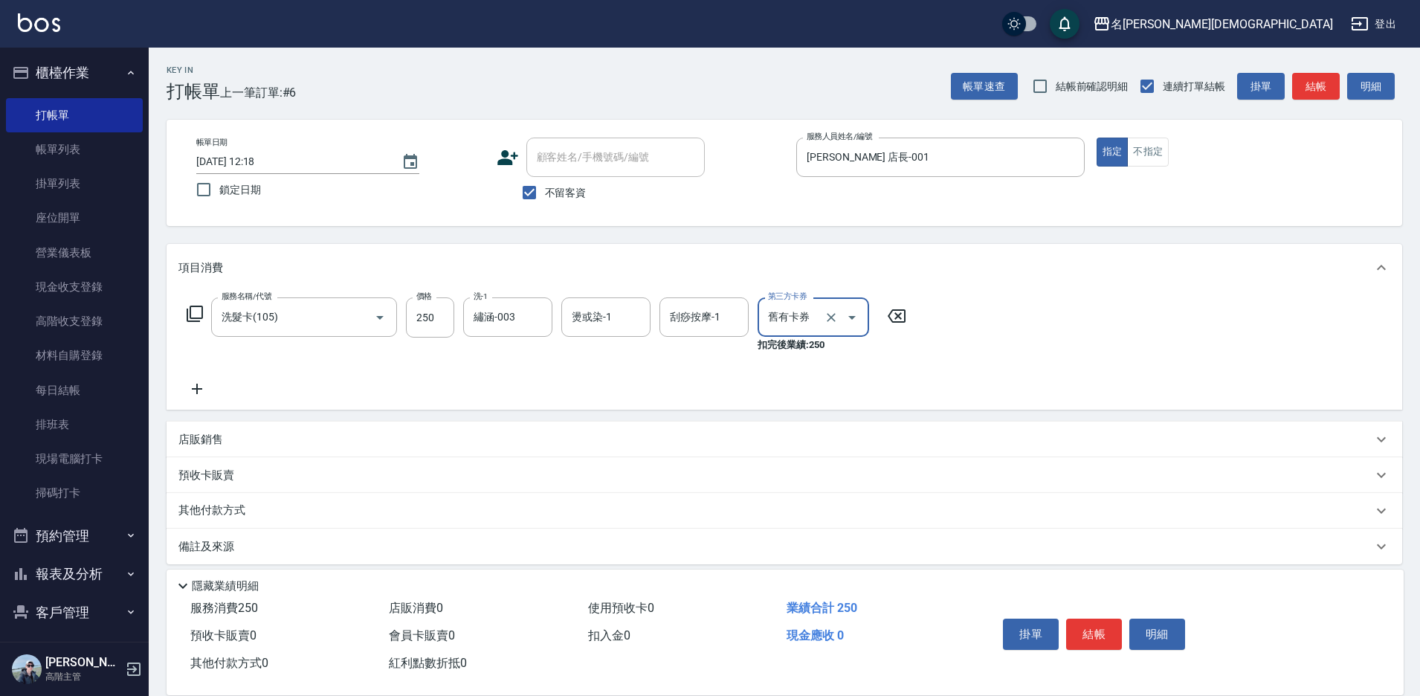
click at [198, 309] on icon at bounding box center [195, 314] width 18 height 18
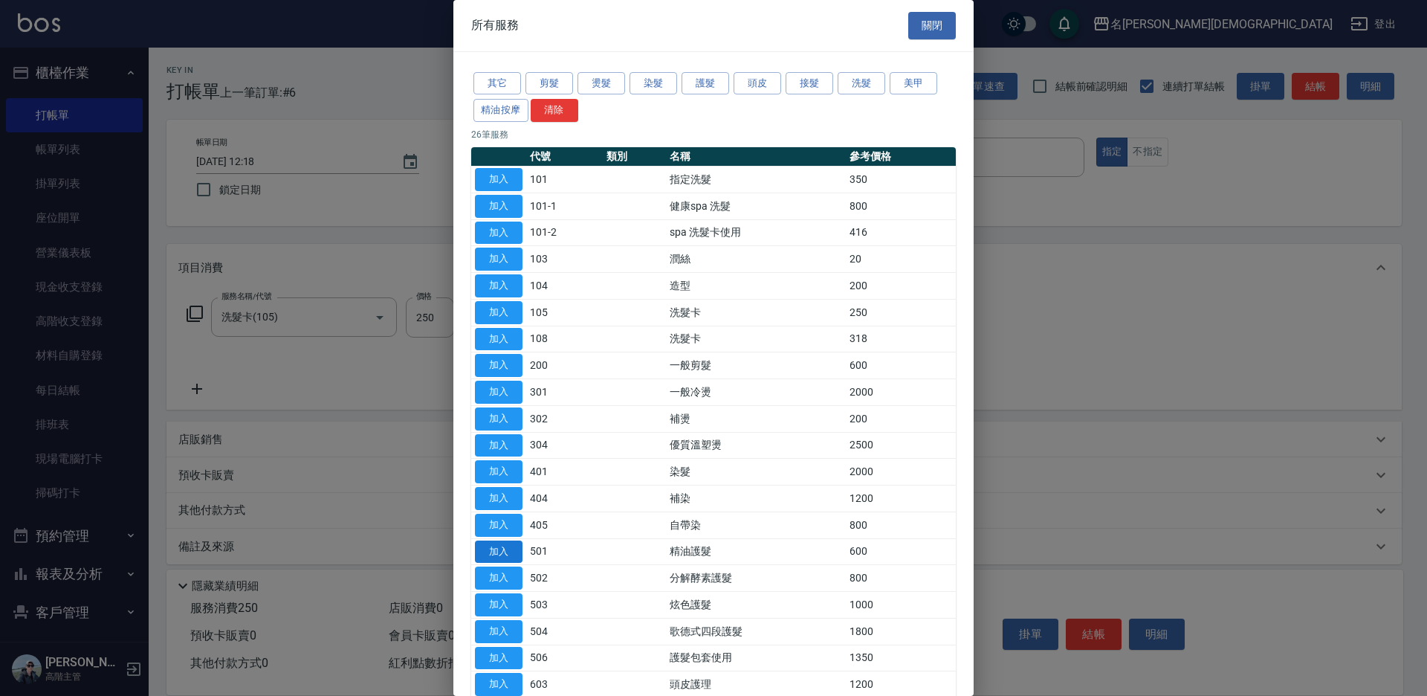
click at [488, 554] on button "加入" at bounding box center [499, 551] width 48 height 23
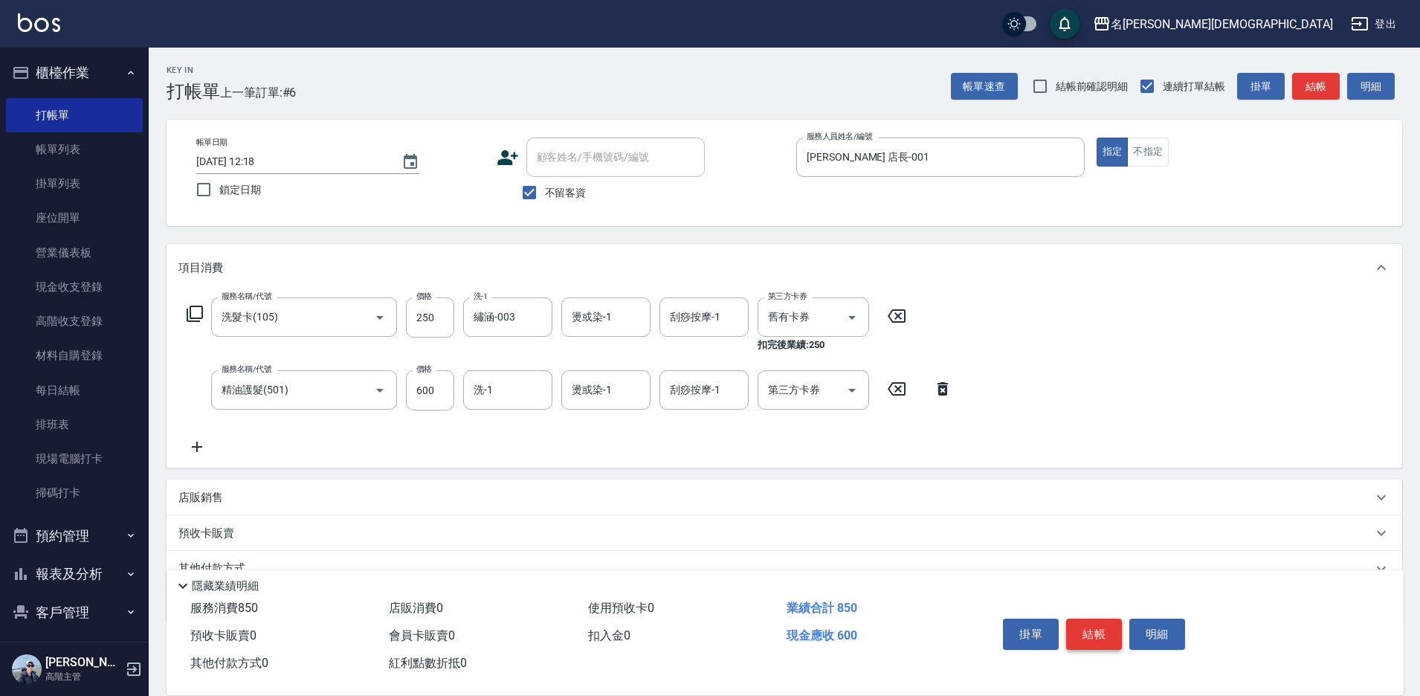
click at [1106, 629] on button "結帳" at bounding box center [1094, 634] width 56 height 31
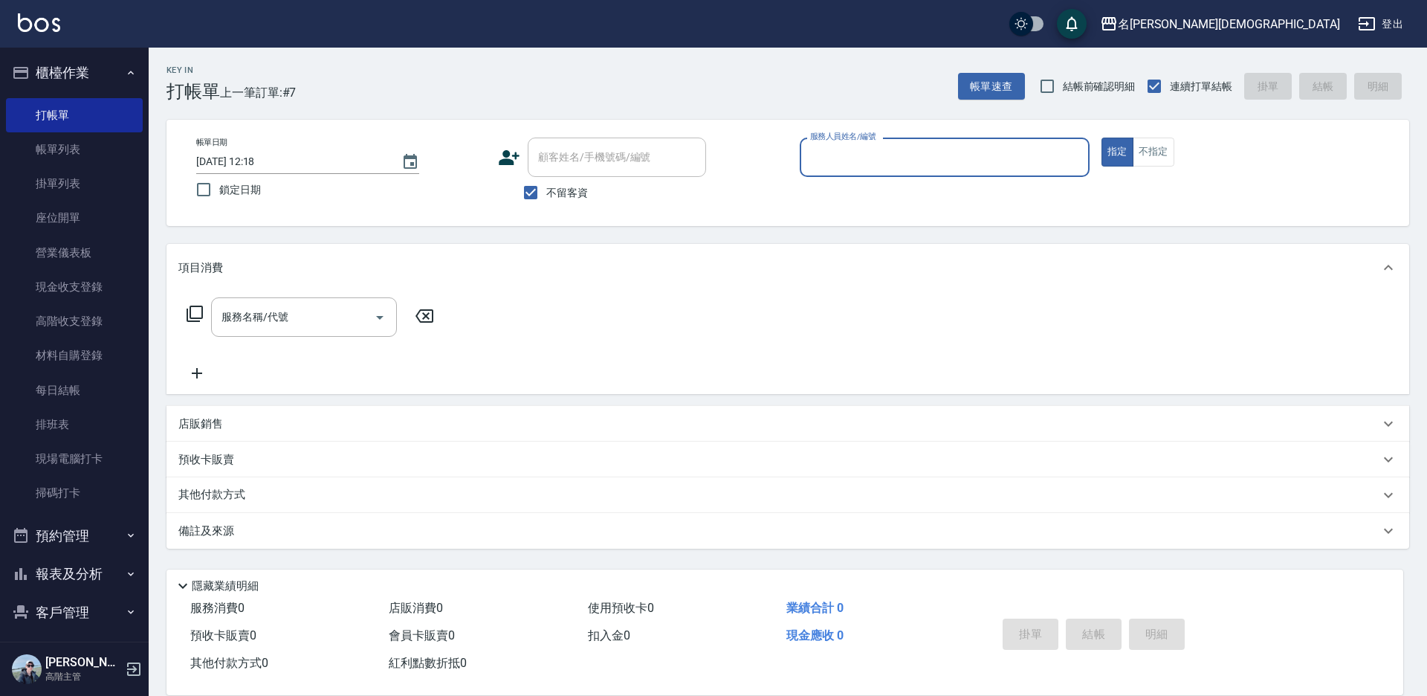
drag, startPoint x: 853, startPoint y: 154, endPoint x: 854, endPoint y: 176, distance: 22.4
click at [853, 155] on input "服務人員姓名/編號" at bounding box center [945, 157] width 277 height 26
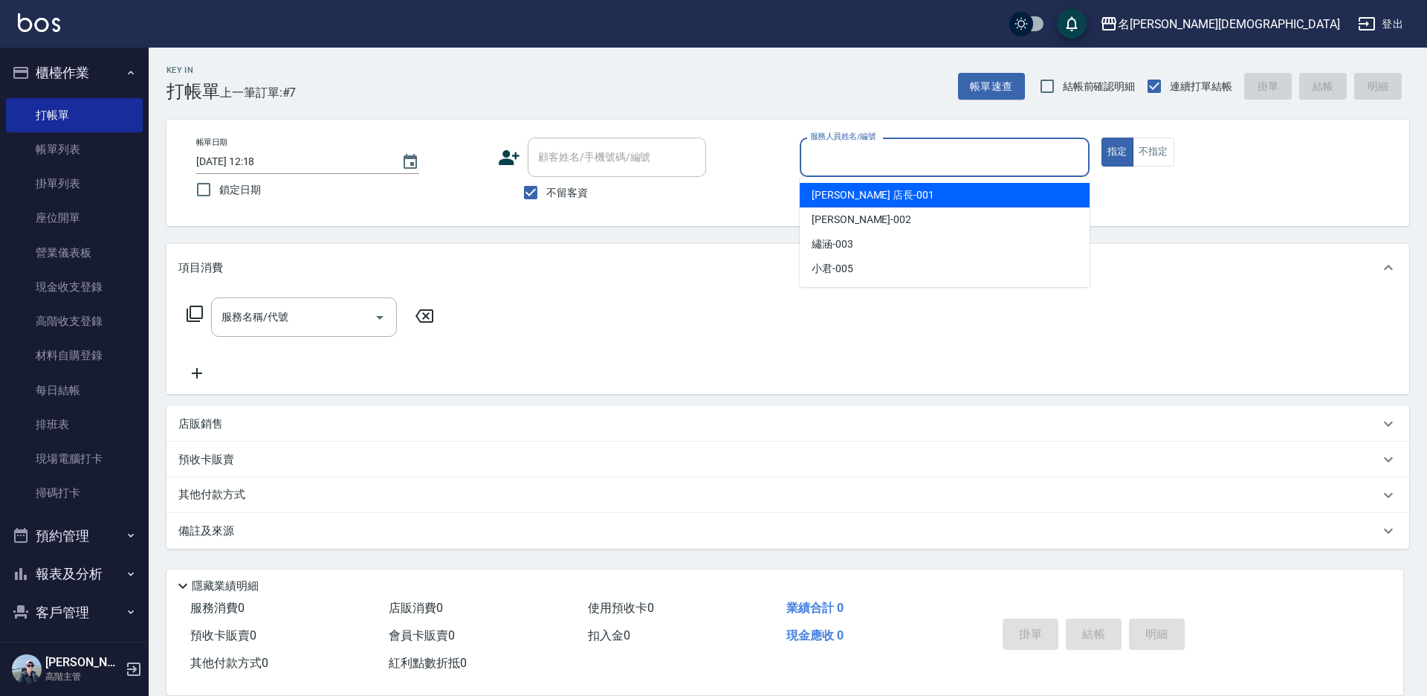
click at [845, 196] on span "[PERSON_NAME] 店長 -001" at bounding box center [873, 195] width 123 height 16
type input "[PERSON_NAME] 店長-001"
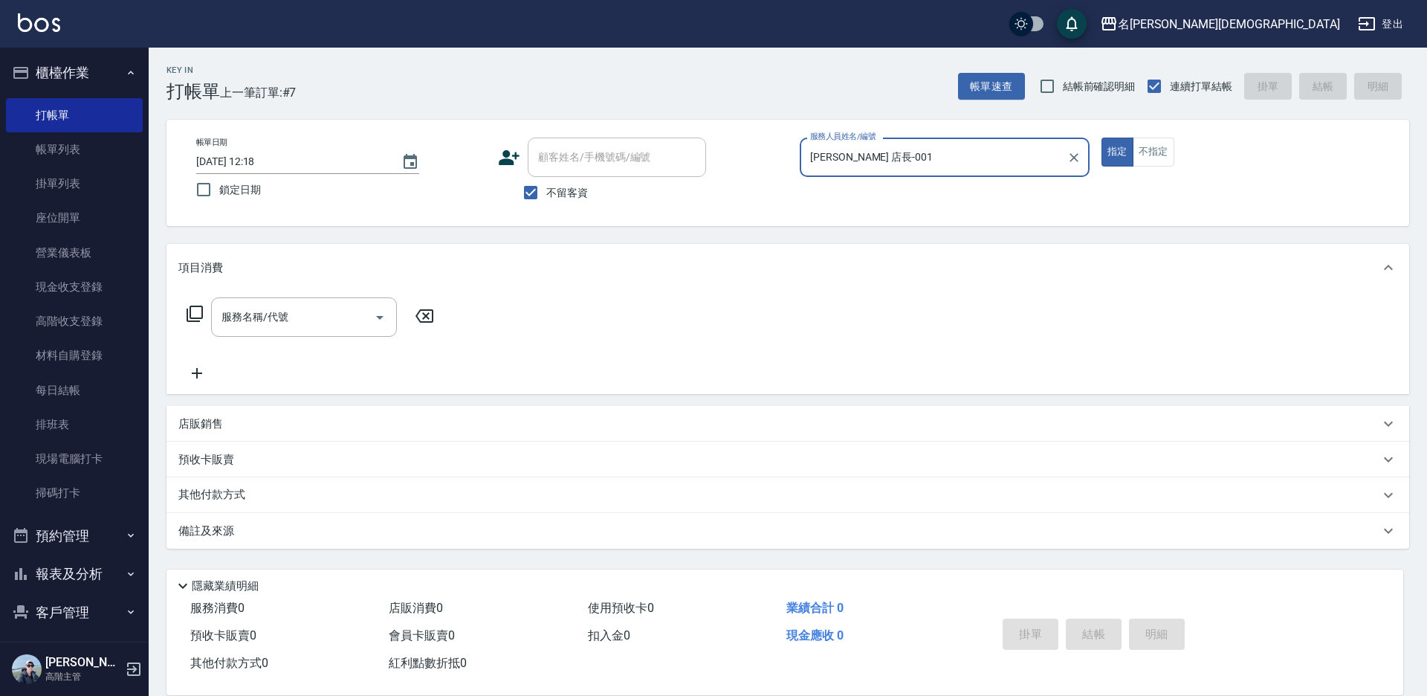
click at [194, 309] on icon at bounding box center [195, 314] width 18 height 18
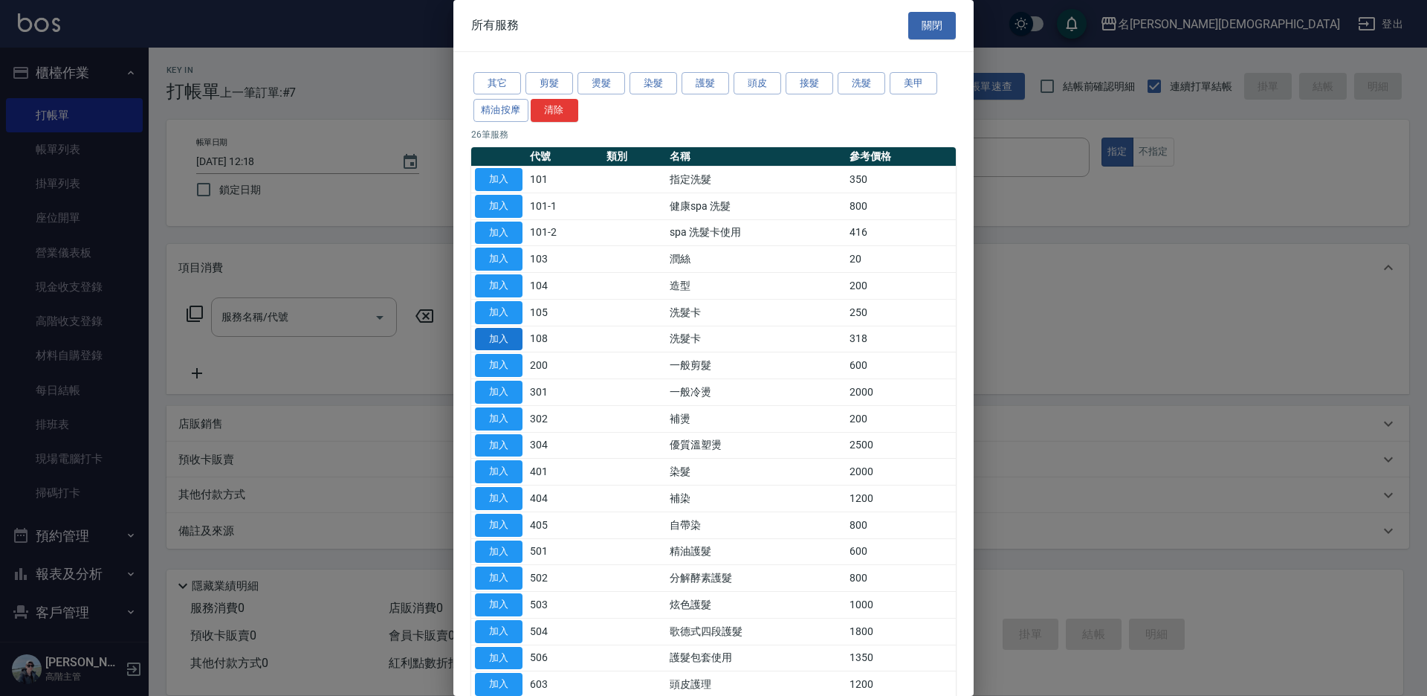
click at [500, 336] on button "加入" at bounding box center [499, 339] width 48 height 23
type input "洗髮卡(108)"
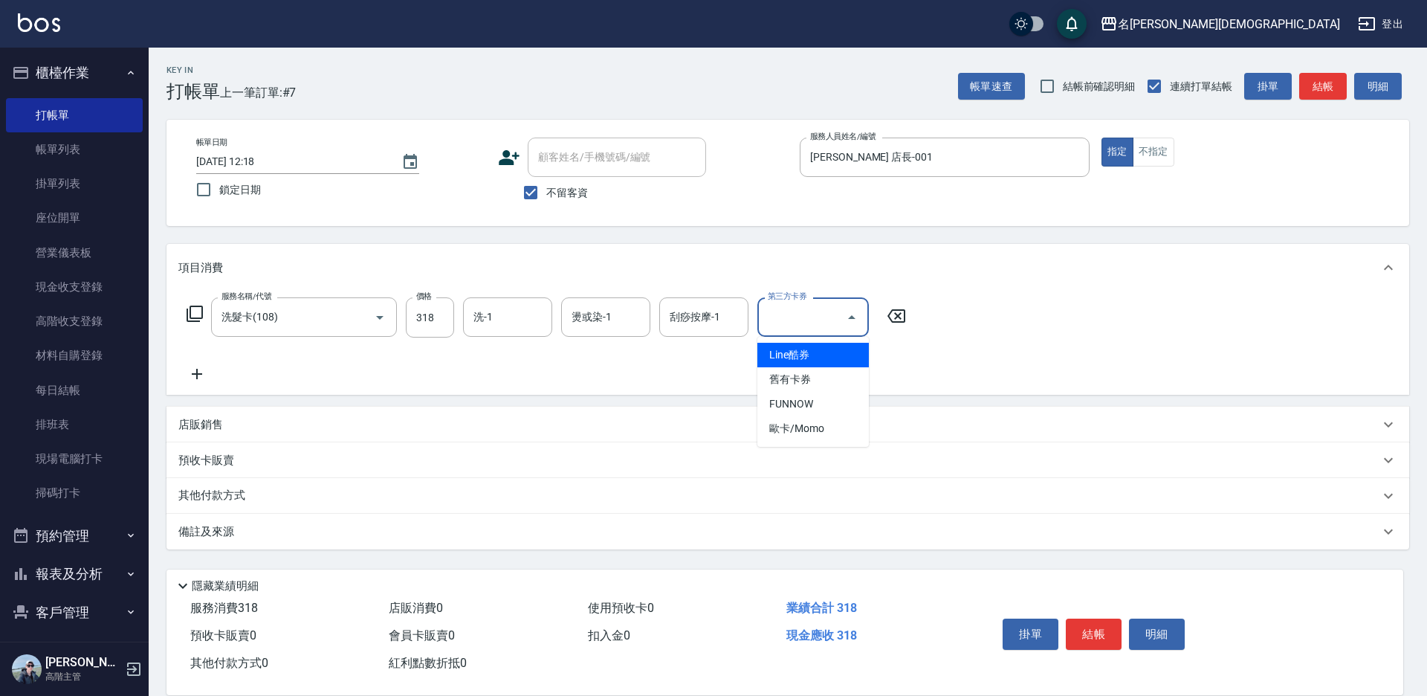
drag, startPoint x: 777, startPoint y: 322, endPoint x: 808, endPoint y: 372, distance: 59.4
click at [777, 323] on input "第三方卡券" at bounding box center [802, 317] width 76 height 26
click at [805, 377] on span "舊有卡券" at bounding box center [814, 379] width 112 height 25
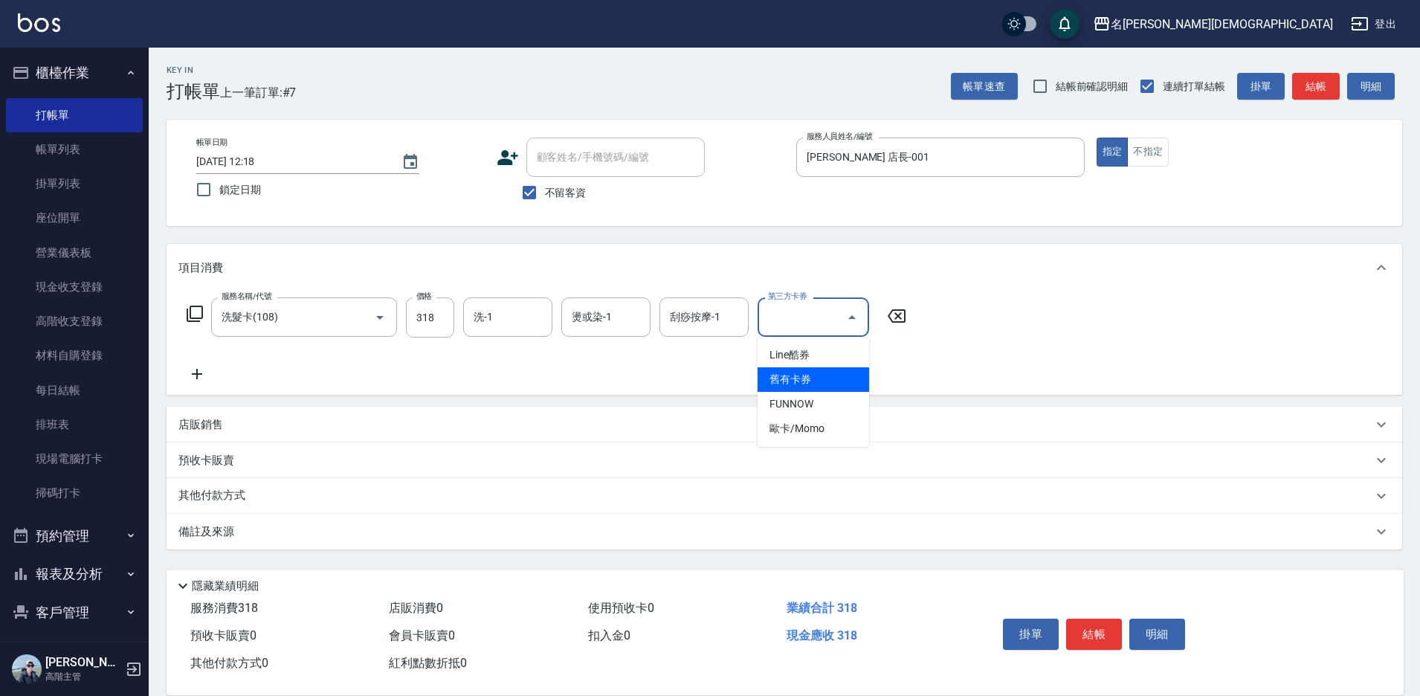
type input "舊有卡券"
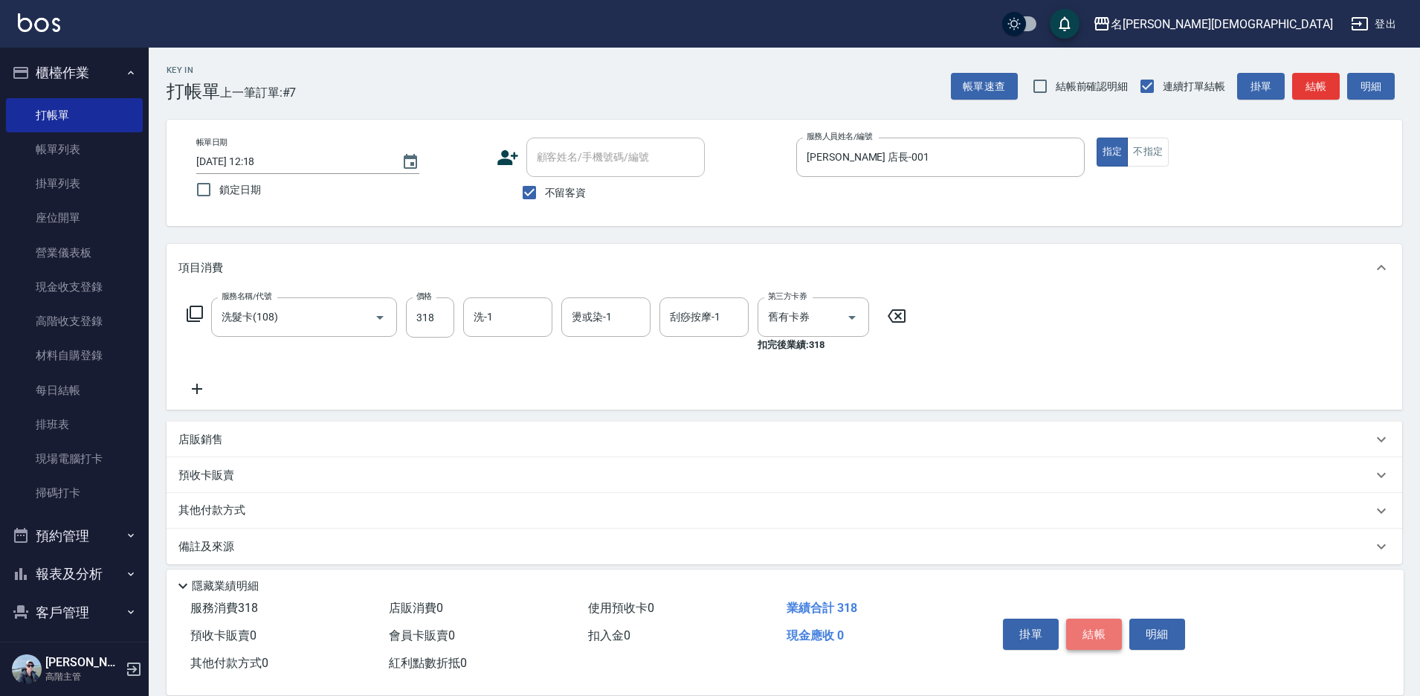
click at [1077, 620] on button "結帳" at bounding box center [1094, 634] width 56 height 31
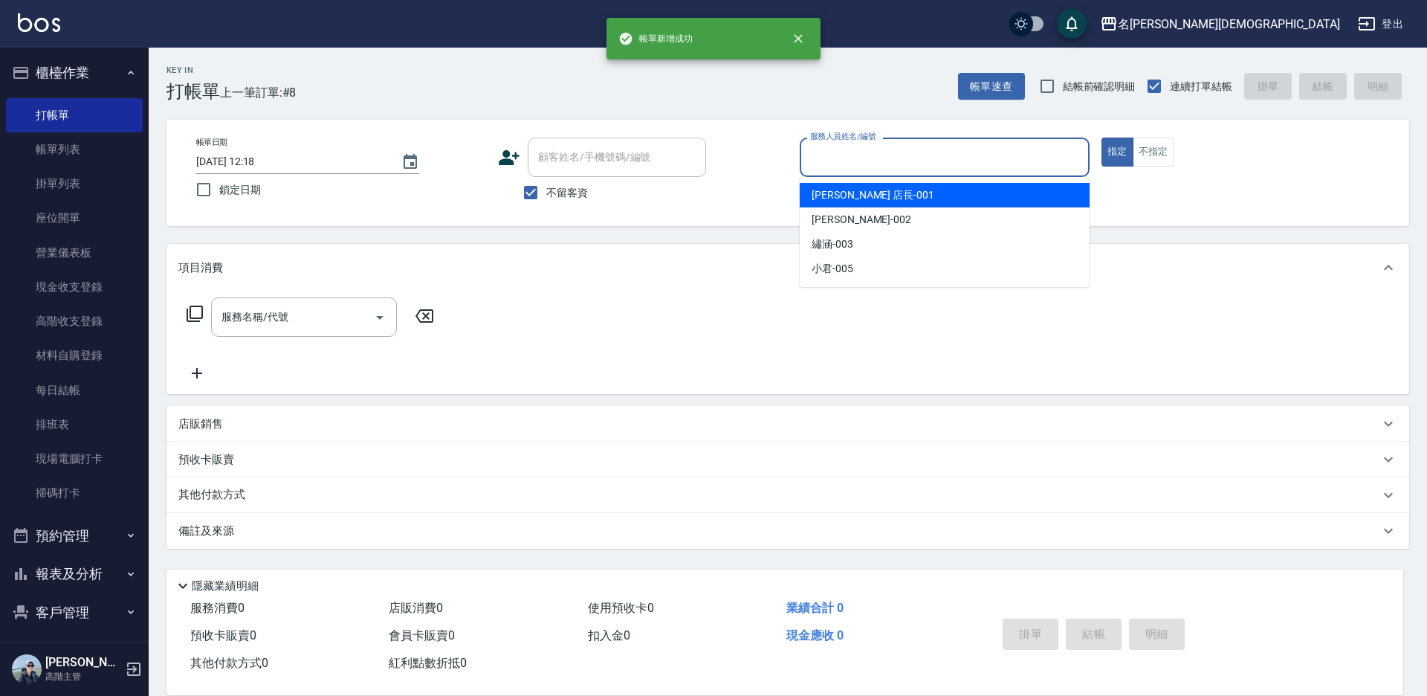
drag, startPoint x: 842, startPoint y: 164, endPoint x: 842, endPoint y: 186, distance: 22.3
click at [841, 164] on input "服務人員姓名/編號" at bounding box center [945, 157] width 277 height 26
drag, startPoint x: 842, startPoint y: 190, endPoint x: 569, endPoint y: 226, distance: 275.2
click at [842, 191] on span "[PERSON_NAME] 店長 -001" at bounding box center [873, 195] width 123 height 16
type input "[PERSON_NAME] 店長-001"
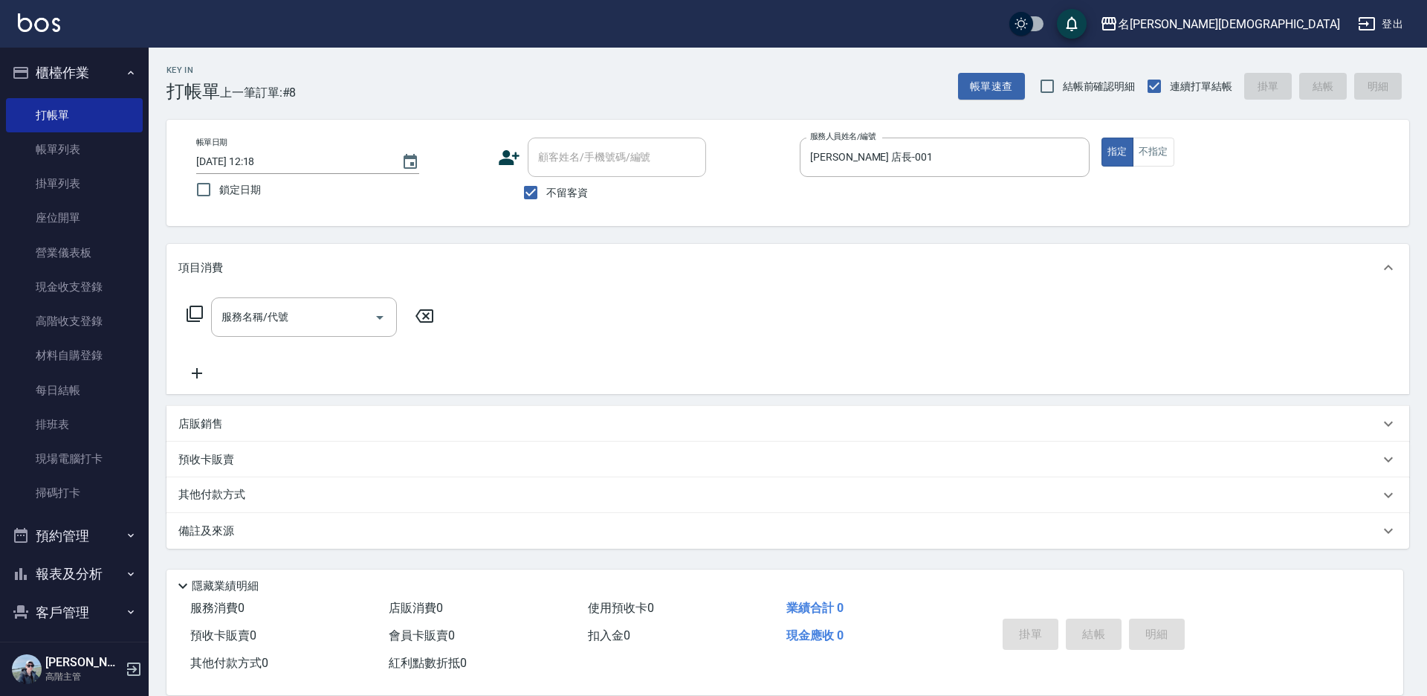
click at [195, 311] on icon at bounding box center [195, 314] width 18 height 18
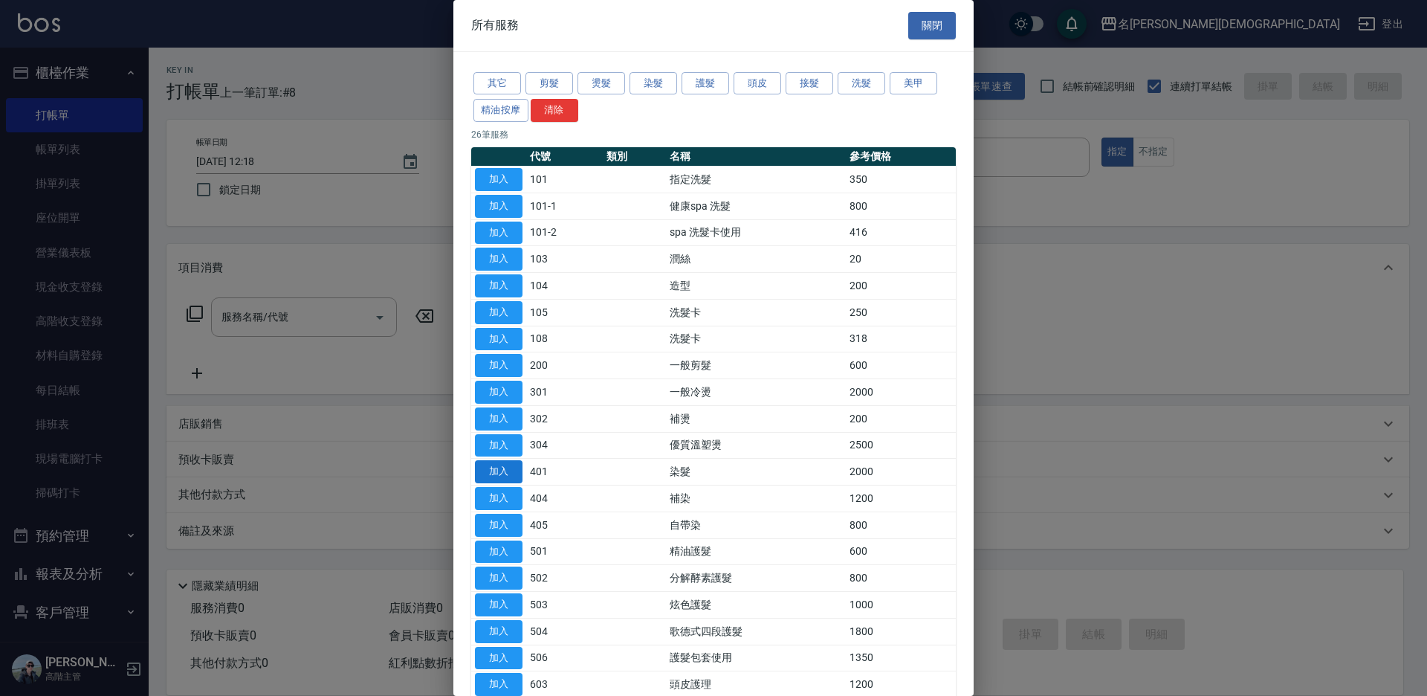
click at [488, 464] on button "加入" at bounding box center [499, 471] width 48 height 23
type input "染髮(401)"
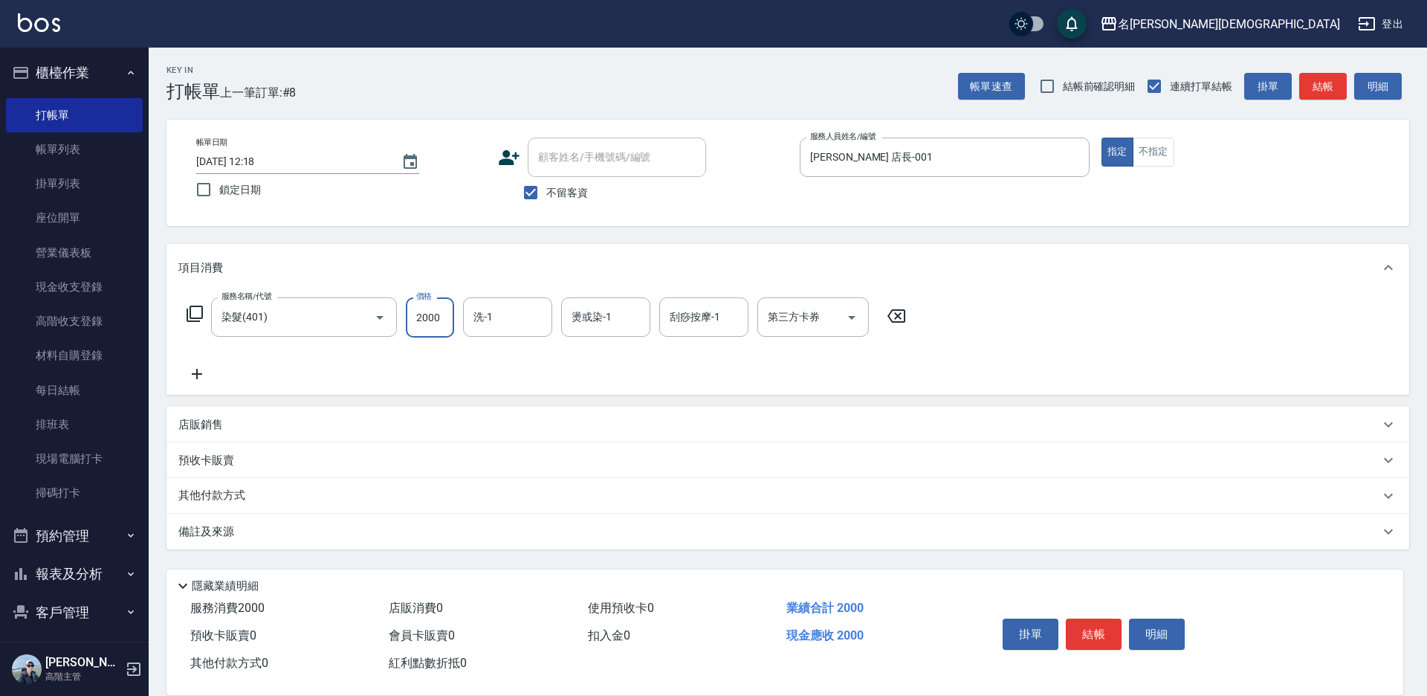
click at [428, 320] on input "2000" at bounding box center [430, 317] width 48 height 40
type input "4800"
click at [1108, 626] on button "結帳" at bounding box center [1094, 634] width 56 height 31
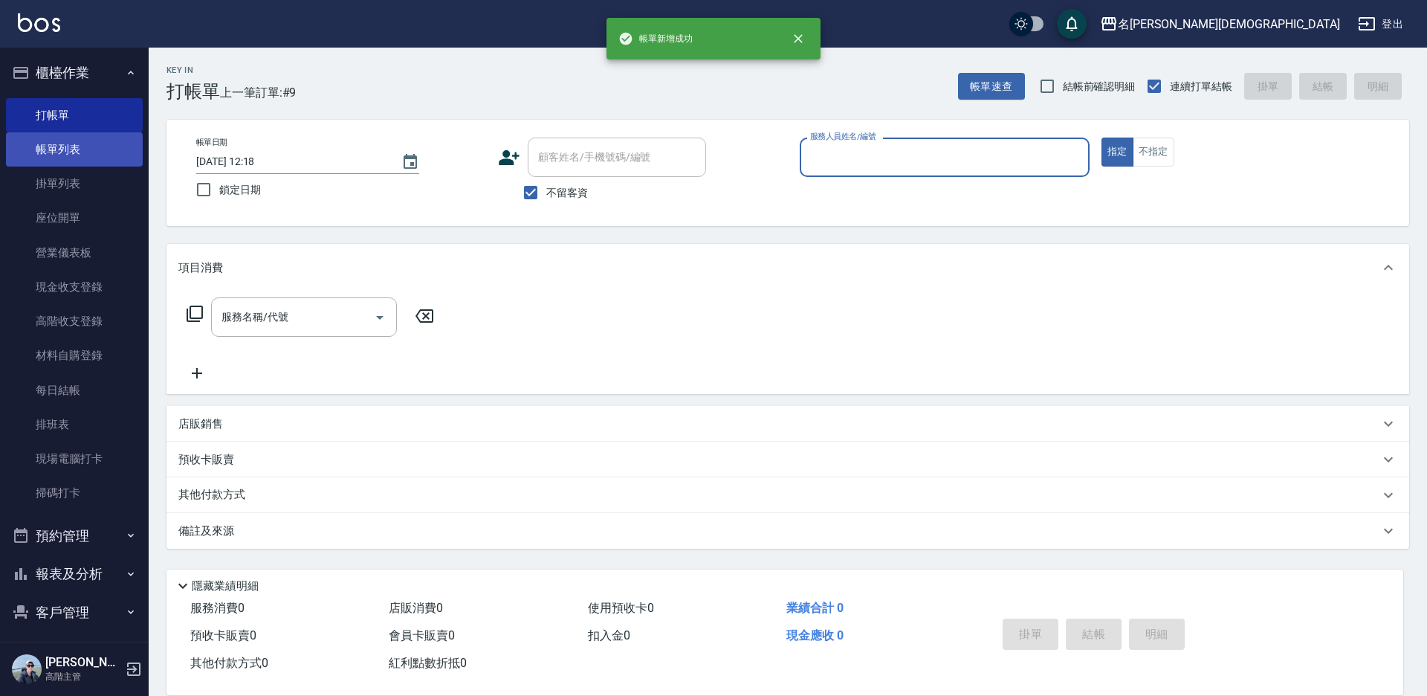
click at [65, 157] on link "帳單列表" at bounding box center [74, 149] width 137 height 34
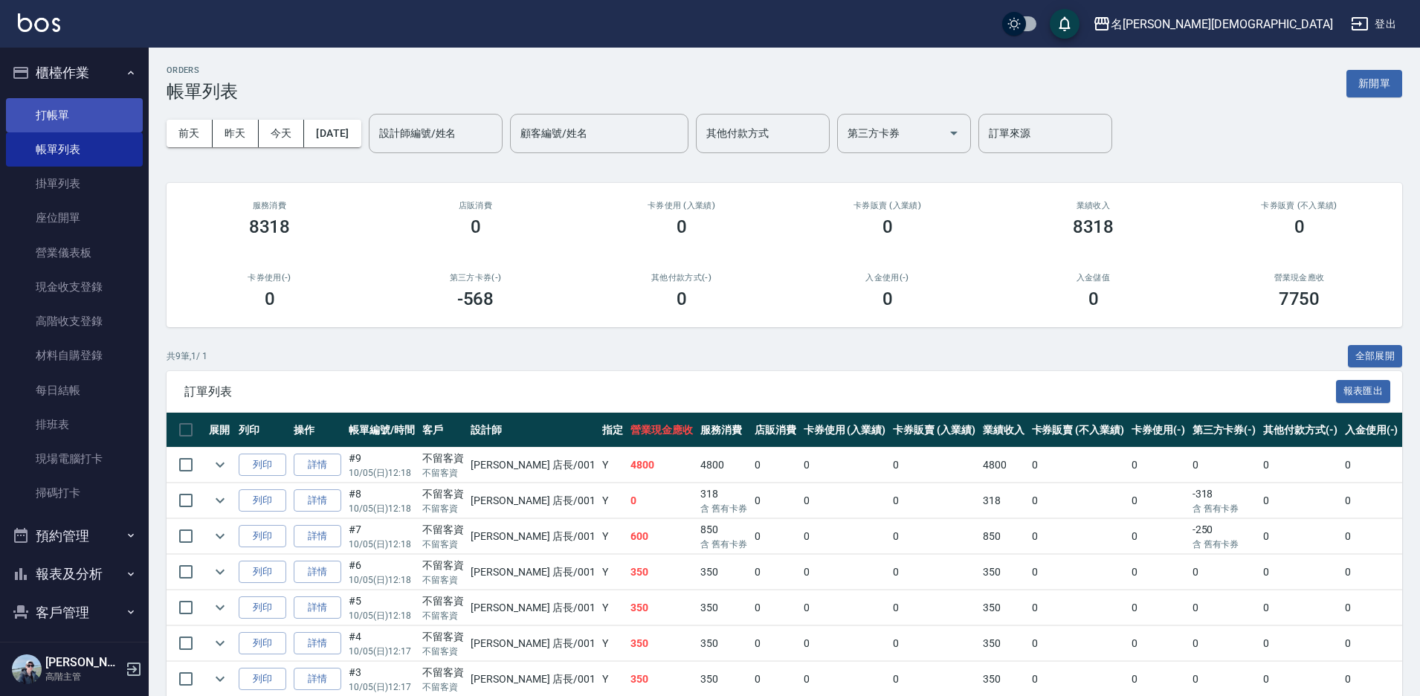
click at [65, 117] on link "打帳單" at bounding box center [74, 115] width 137 height 34
